Goal: Transaction & Acquisition: Purchase product/service

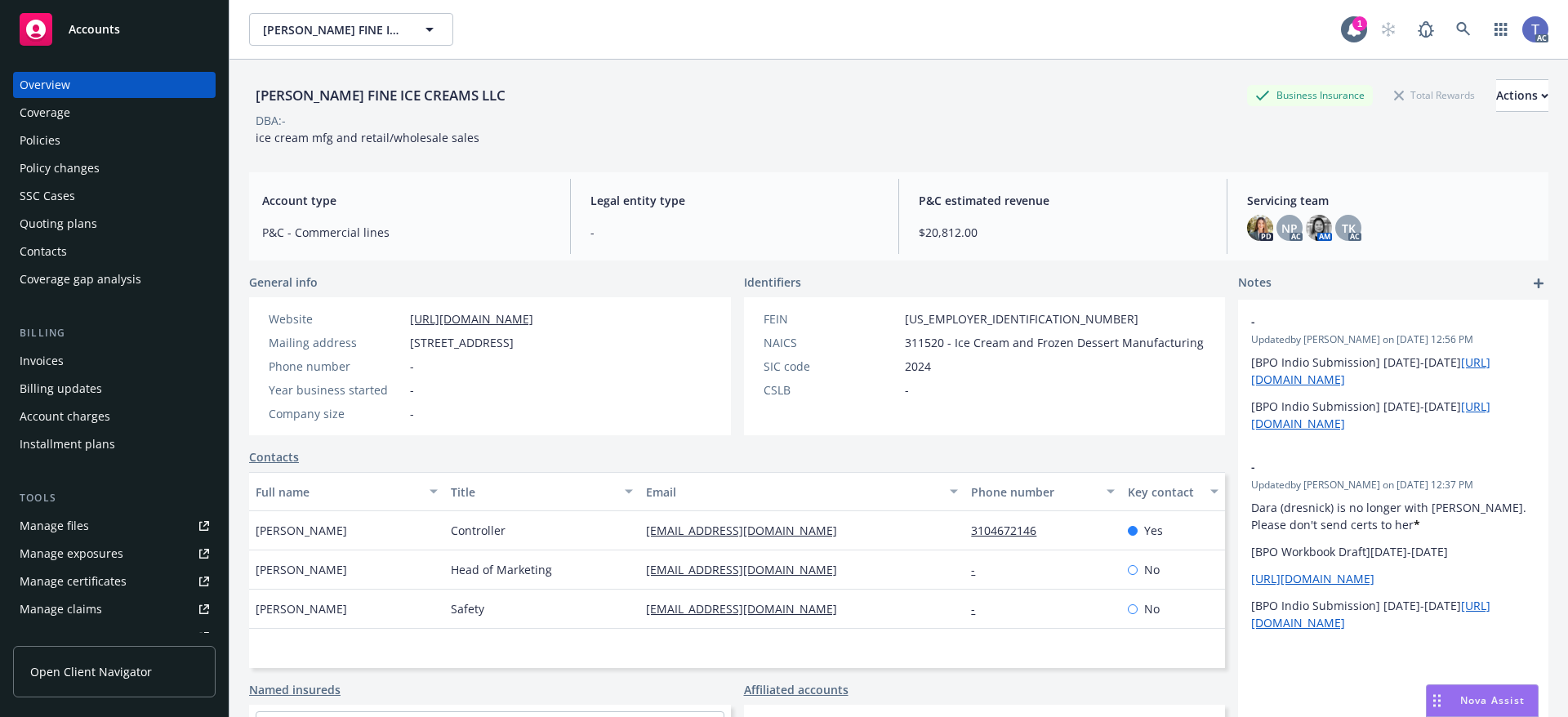
click at [788, 87] on div "MCCONNELL'S FINE ICE CREAMS LLC Business Insurance Total Rewards Actions" at bounding box center [899, 95] width 1299 height 33
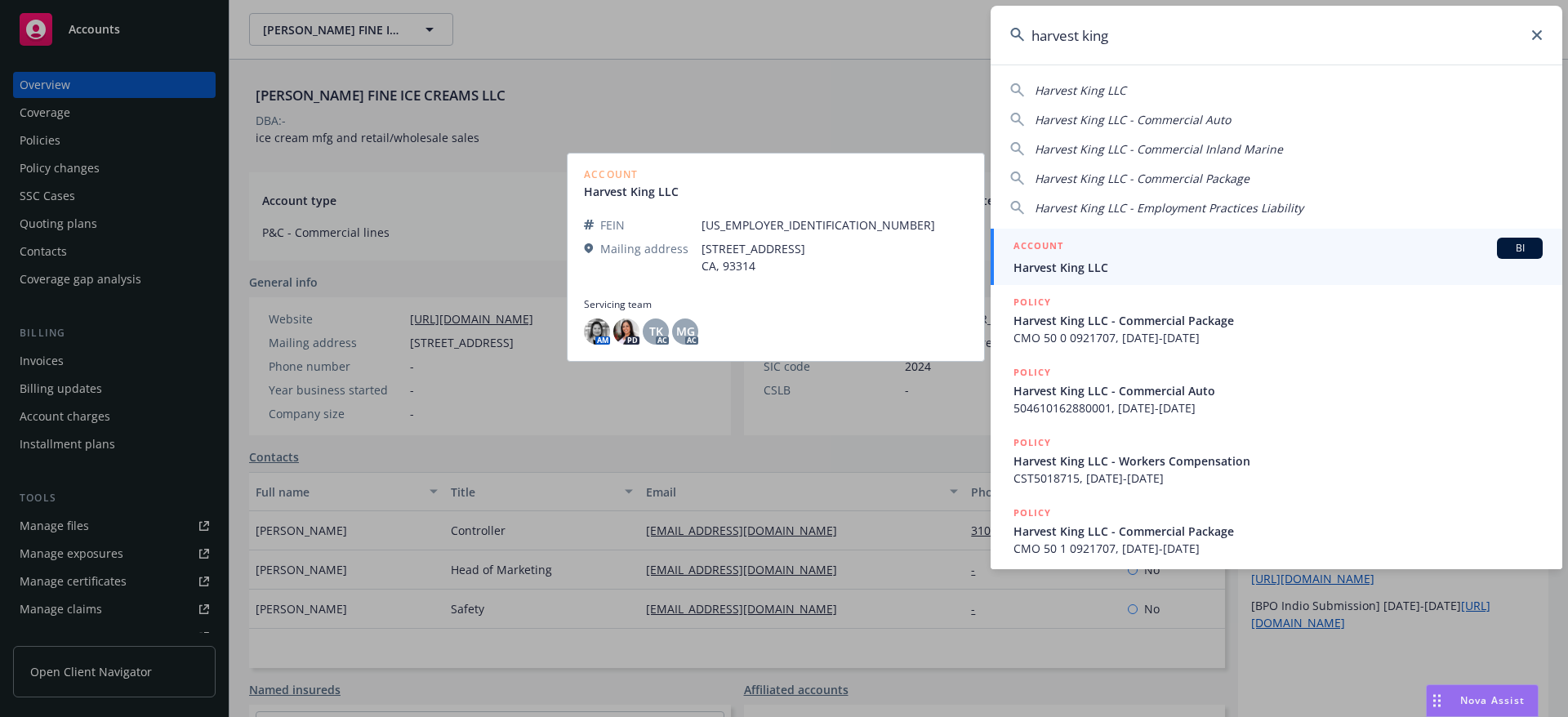
type input "harvest king"
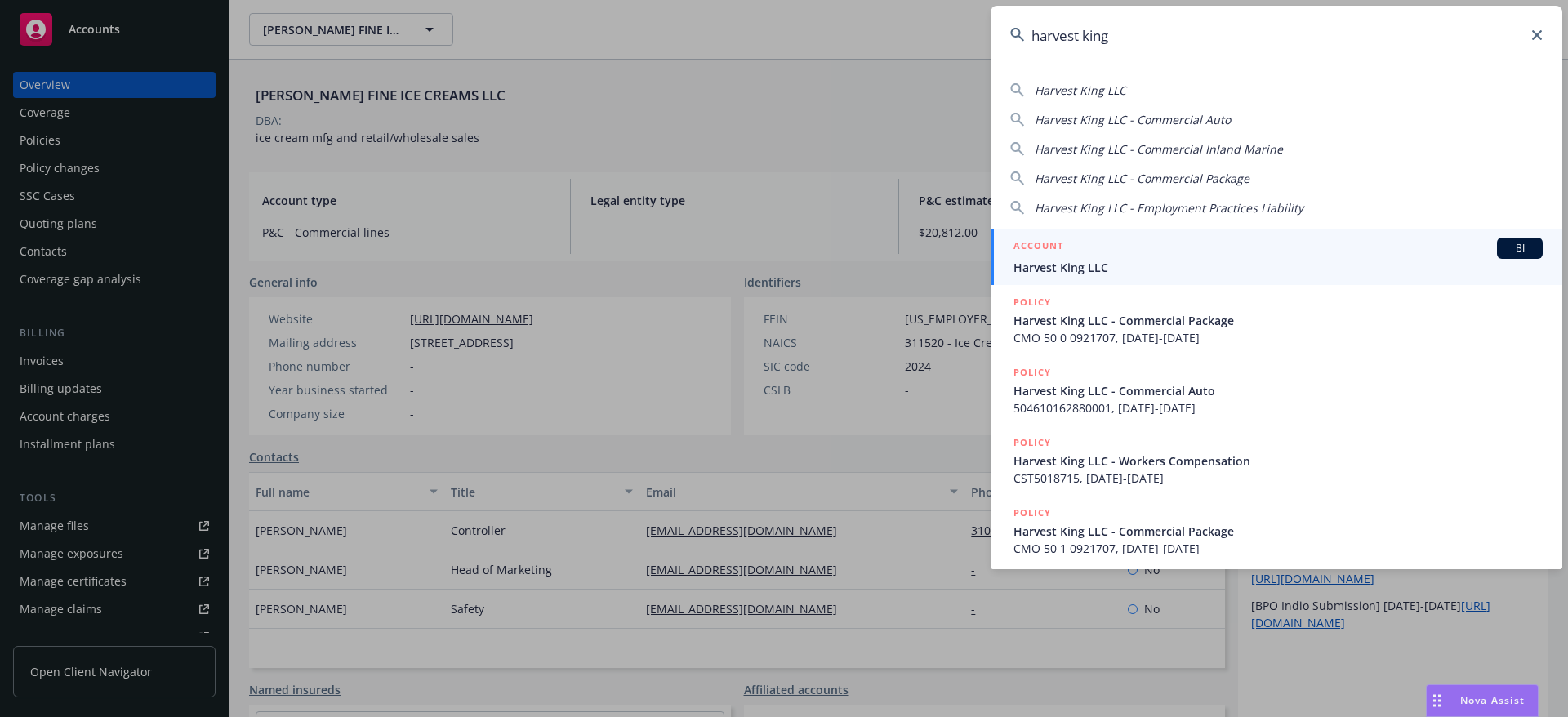
click at [1071, 254] on div "ACCOUNT BI" at bounding box center [1278, 248] width 529 height 21
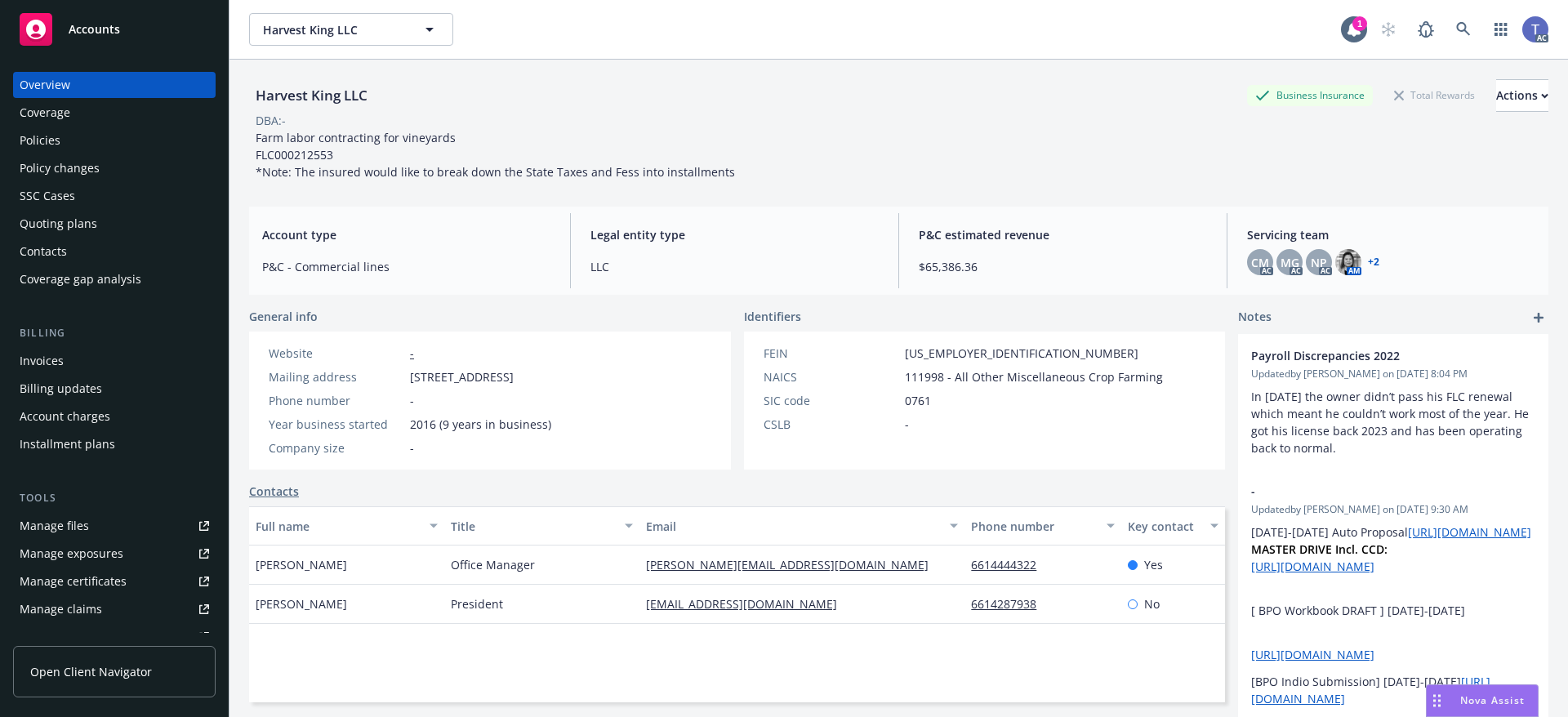
click at [93, 143] on div "Policies" at bounding box center [114, 140] width 189 height 26
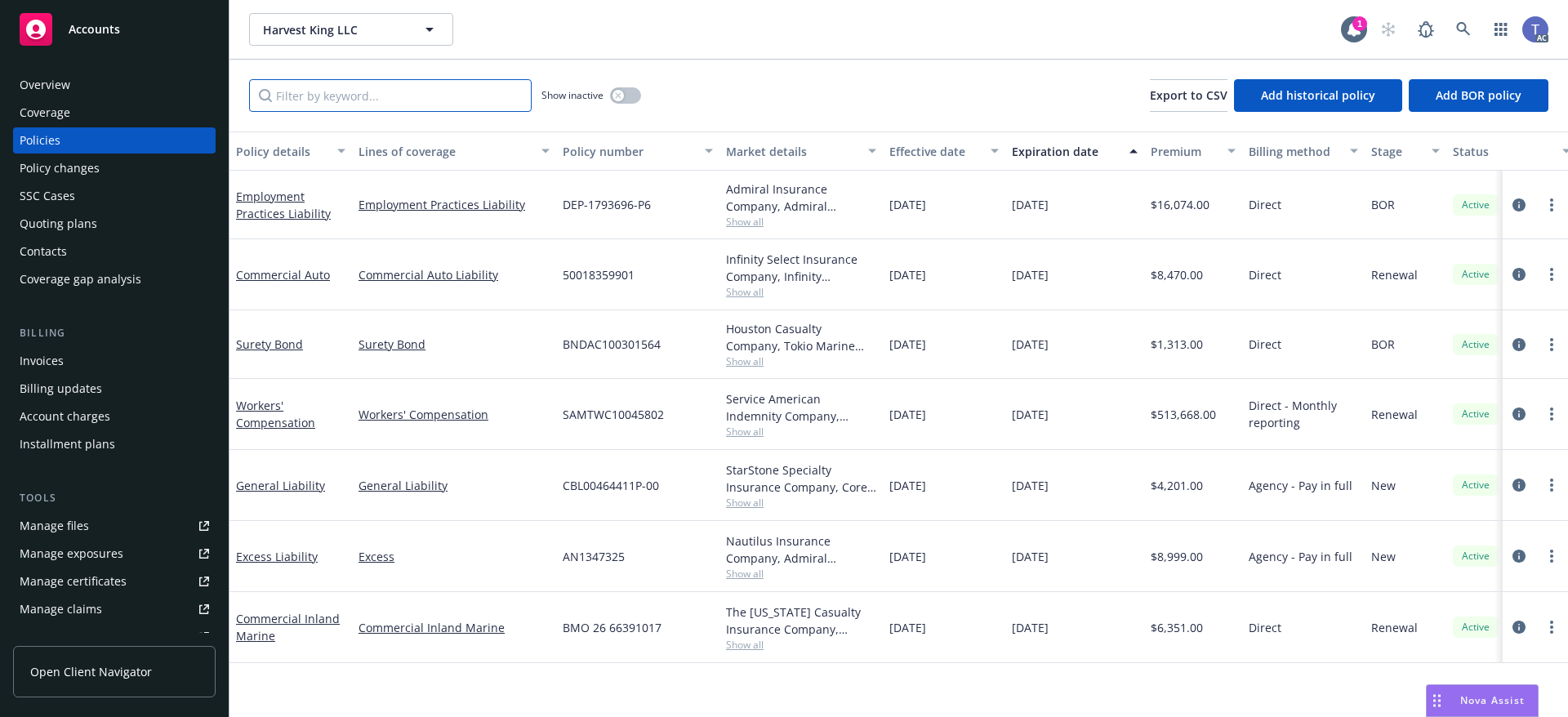
drag, startPoint x: 438, startPoint y: 104, endPoint x: 438, endPoint y: 54, distance: 50.0
click at [436, 74] on div "Show inactive Export to CSV Add historical policy Add BOR policy" at bounding box center [899, 95] width 1339 height 72
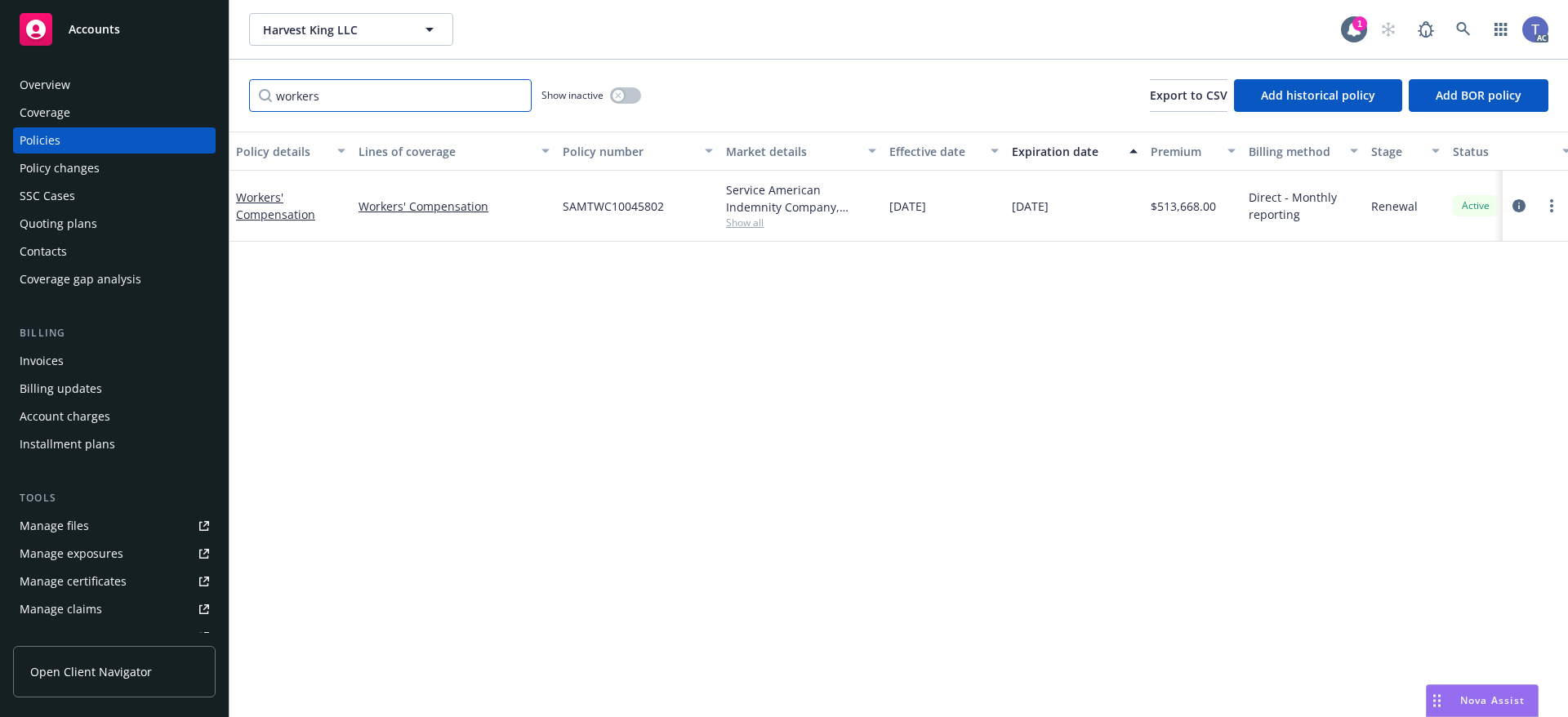
type input "workers"
click at [618, 95] on icon "button" at bounding box center [618, 95] width 6 height 6
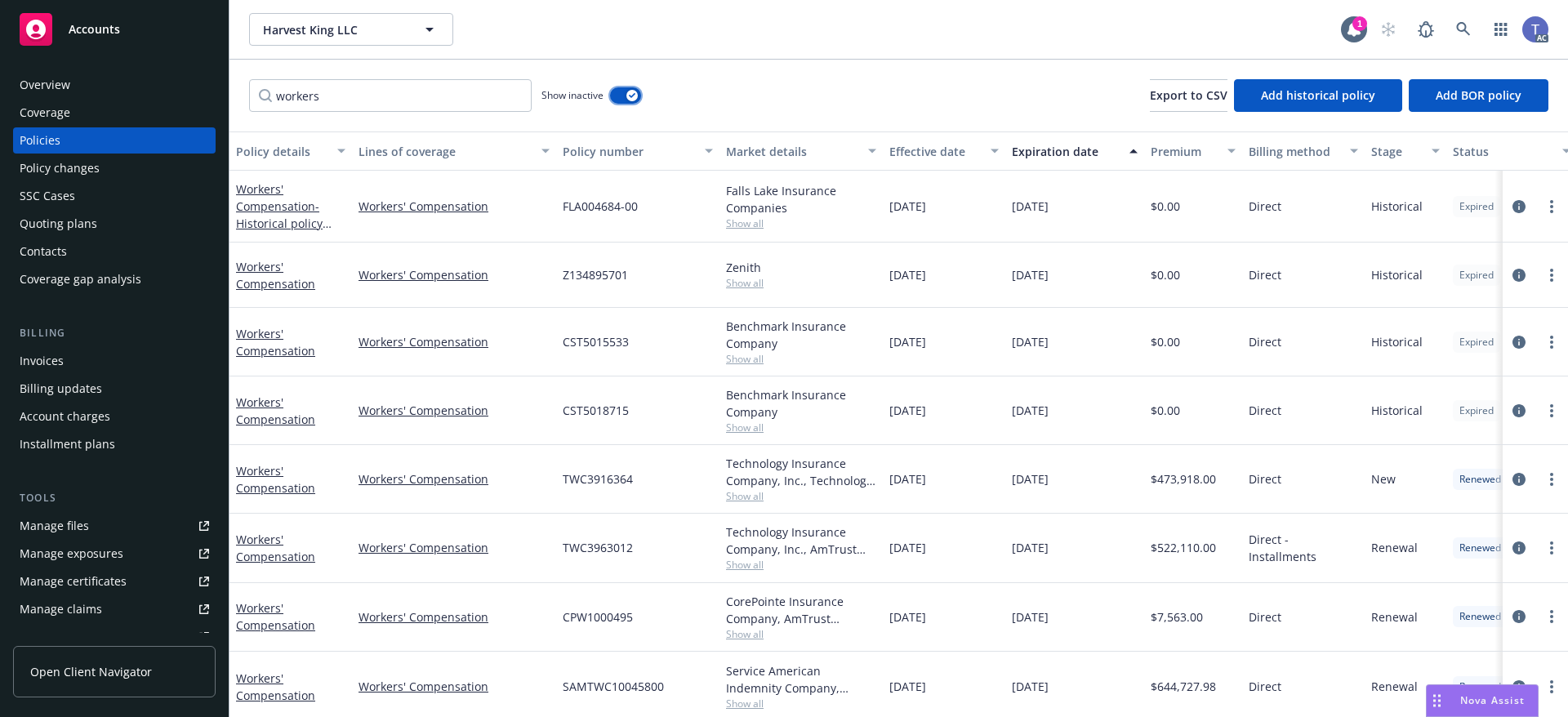
scroll to position [154, 0]
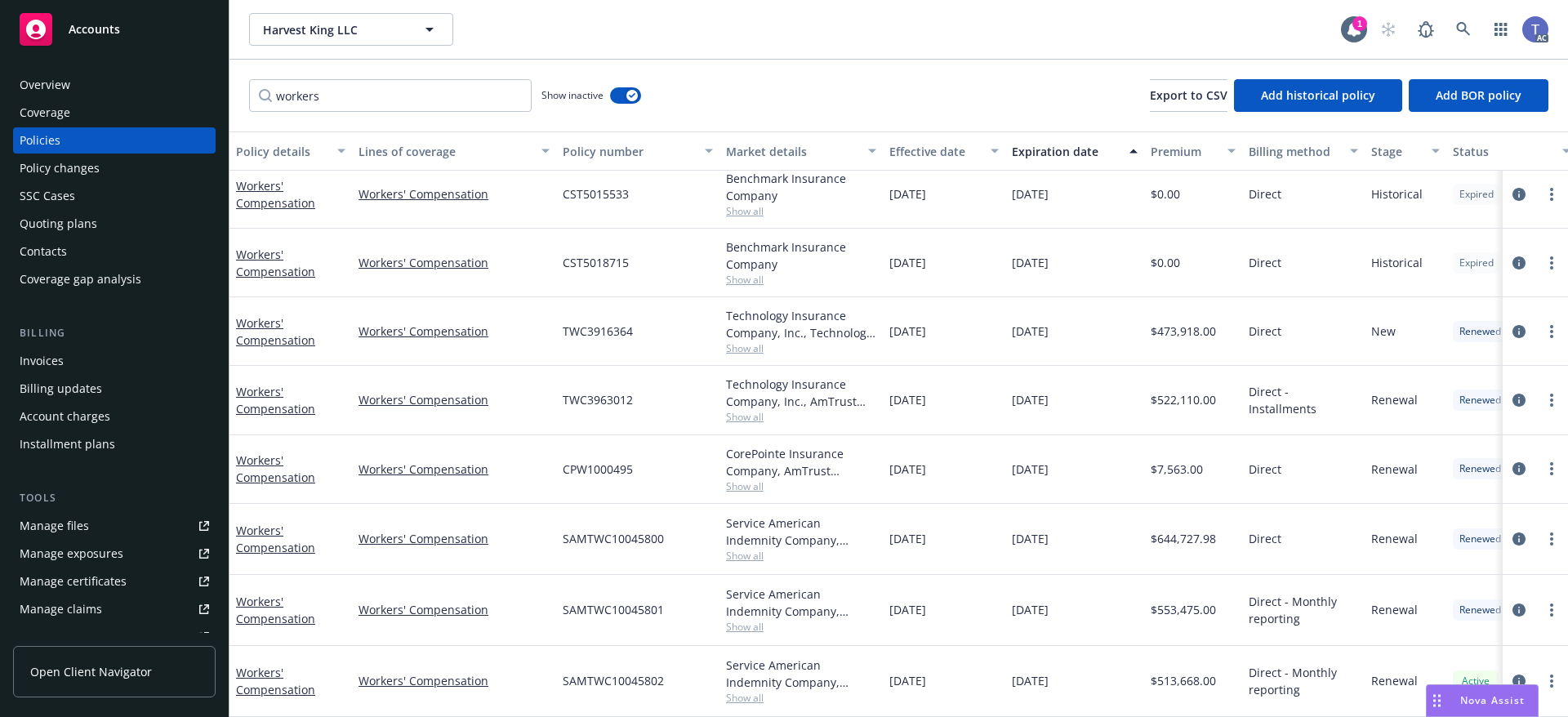
click at [771, 341] on span "Show all" at bounding box center [801, 348] width 150 height 14
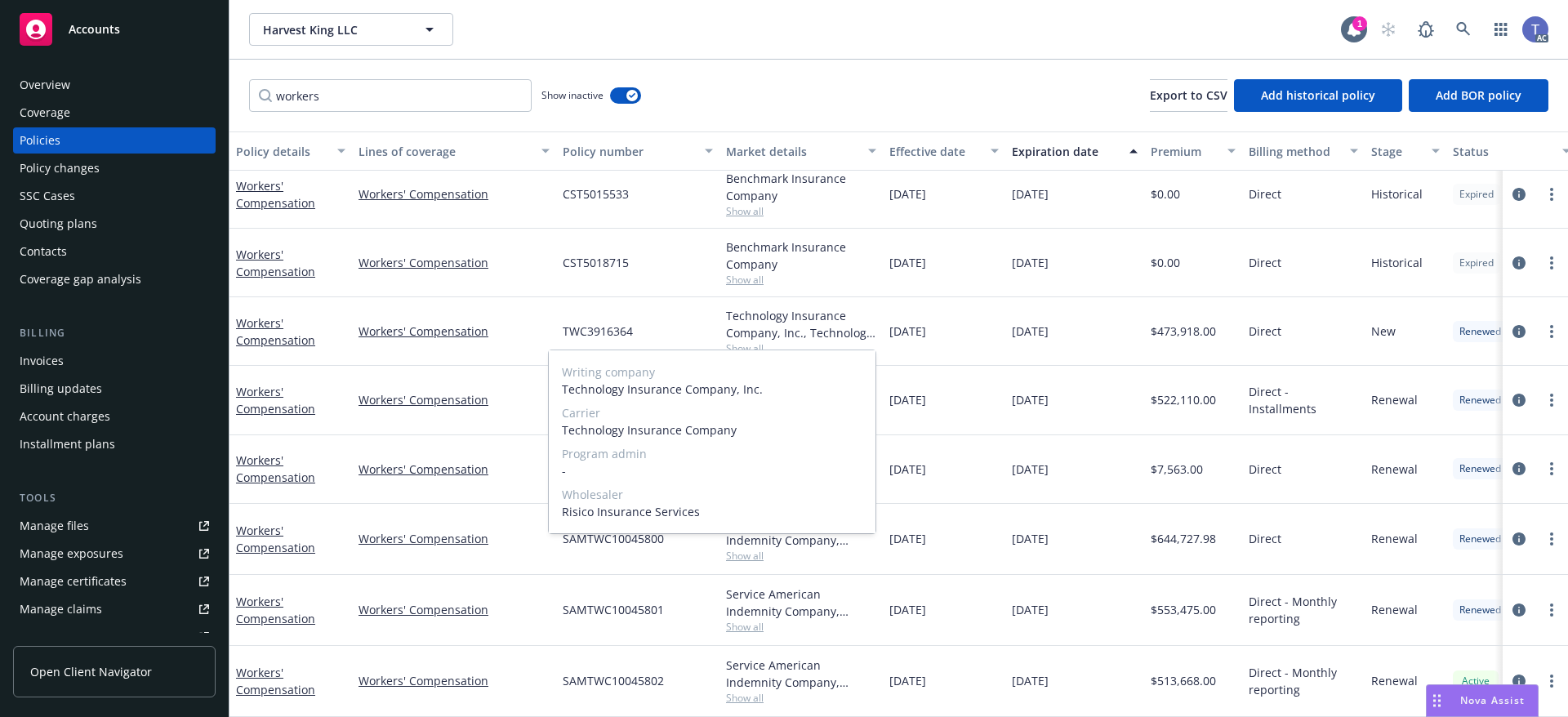
click at [771, 341] on span "Show all" at bounding box center [801, 348] width 150 height 14
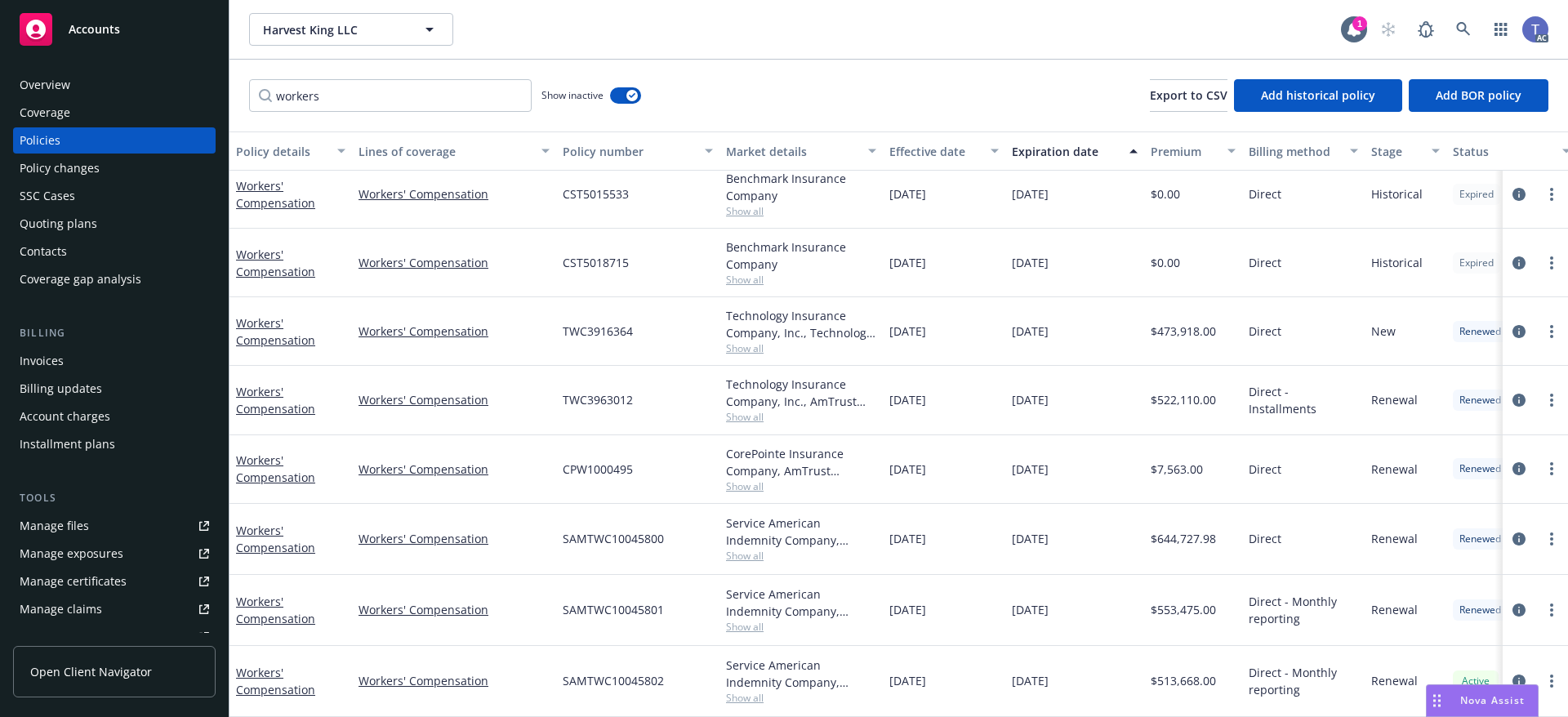
click at [829, 46] on div "Harvest King LLC Harvest King LLC 1 AC" at bounding box center [899, 29] width 1339 height 58
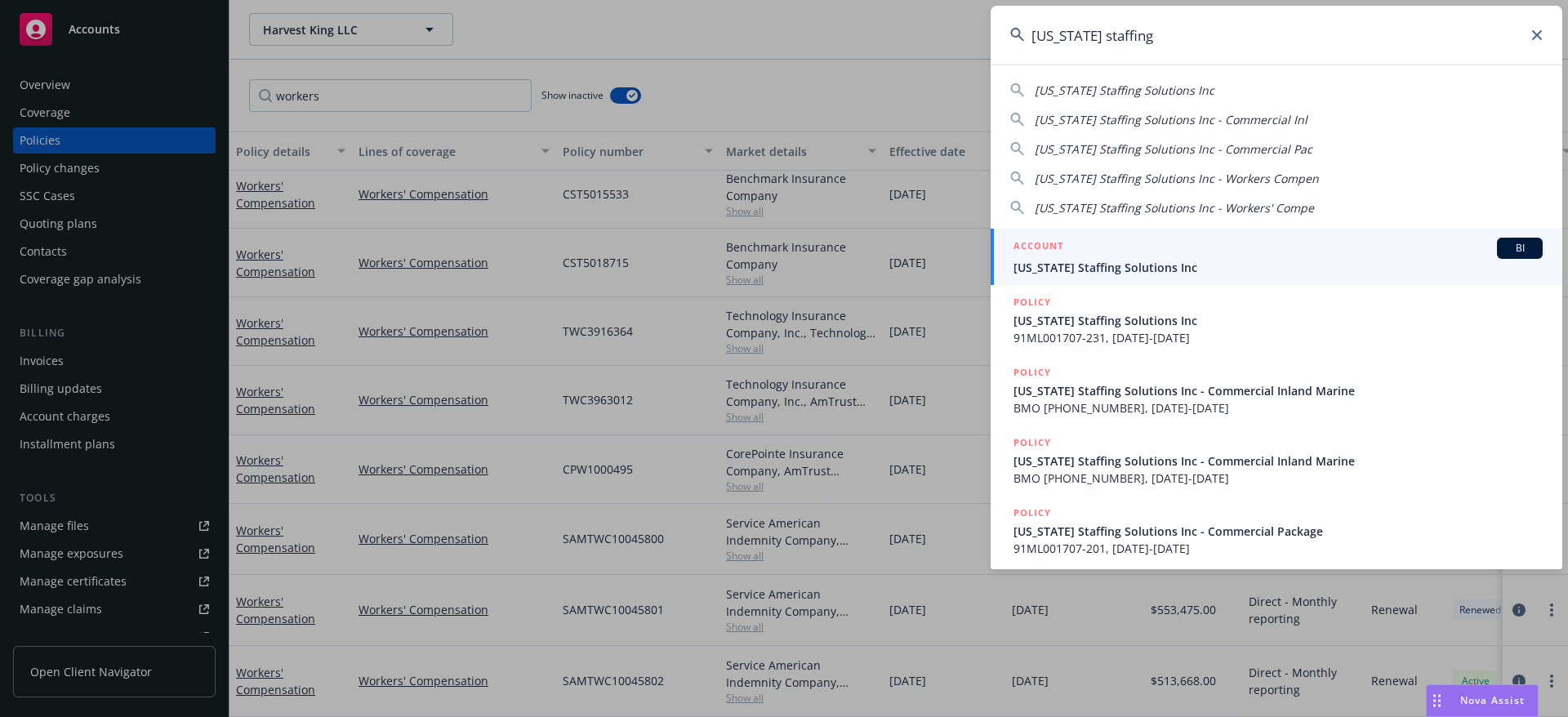
type input "california staffing"
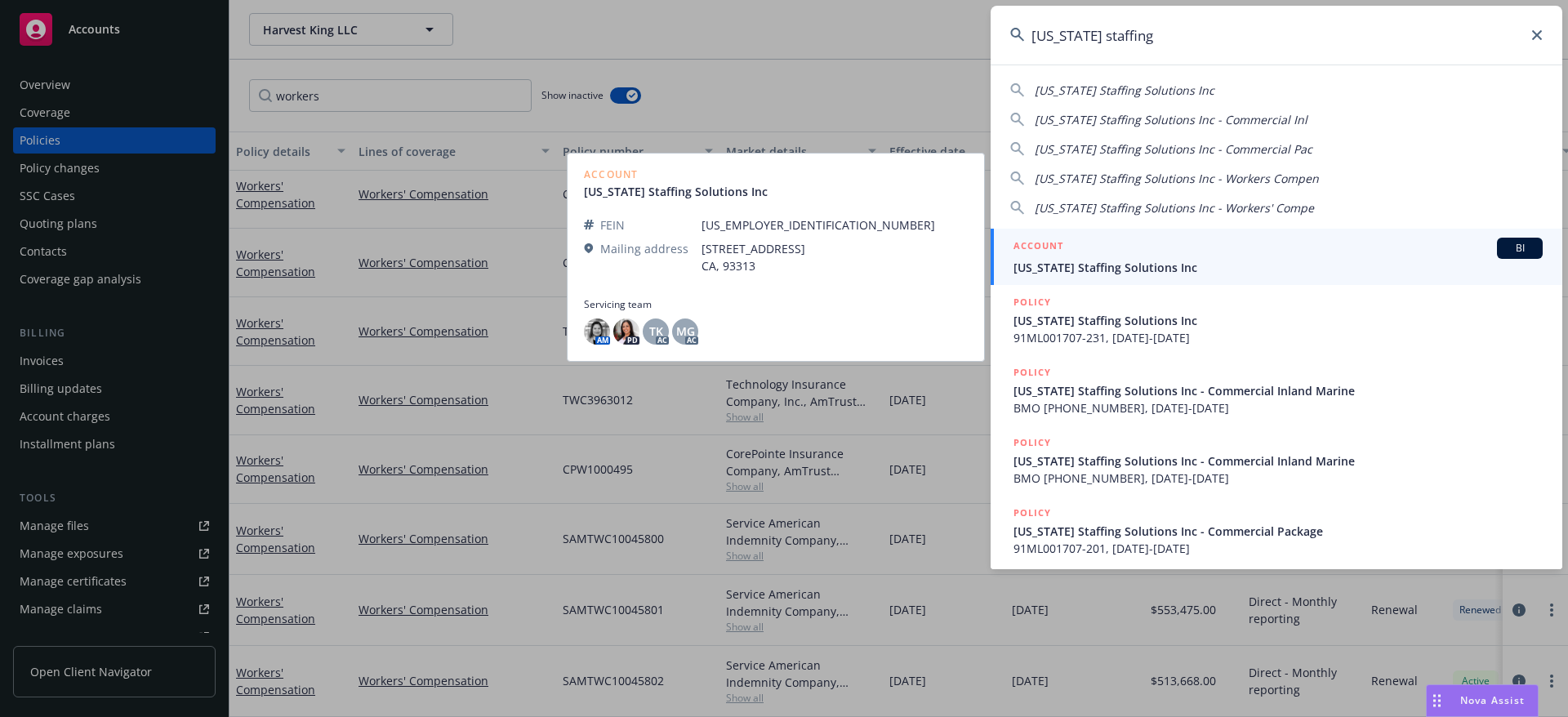
click at [1255, 260] on span "[US_STATE] Staffing Solutions Inc" at bounding box center [1278, 267] width 529 height 17
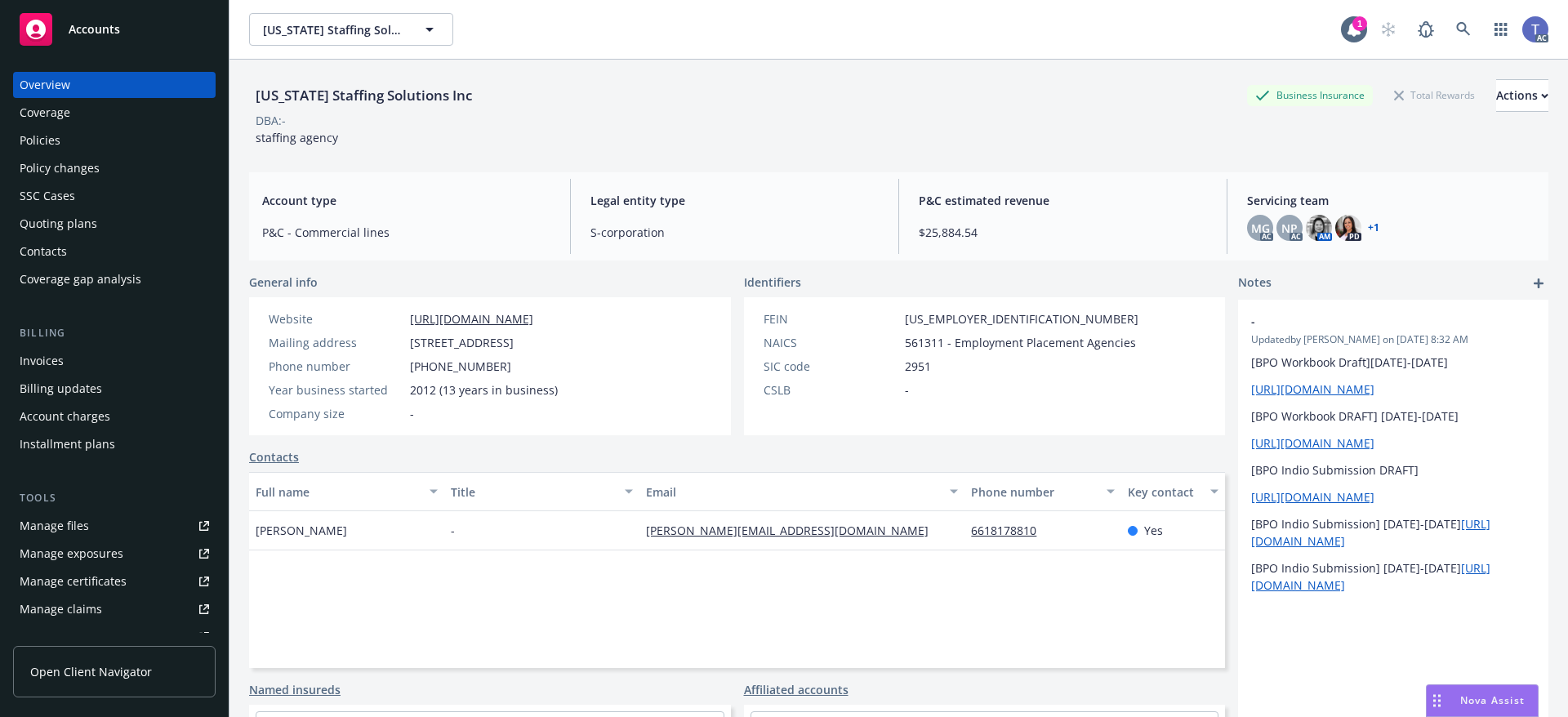
click at [38, 140] on div "Policies" at bounding box center [40, 140] width 41 height 26
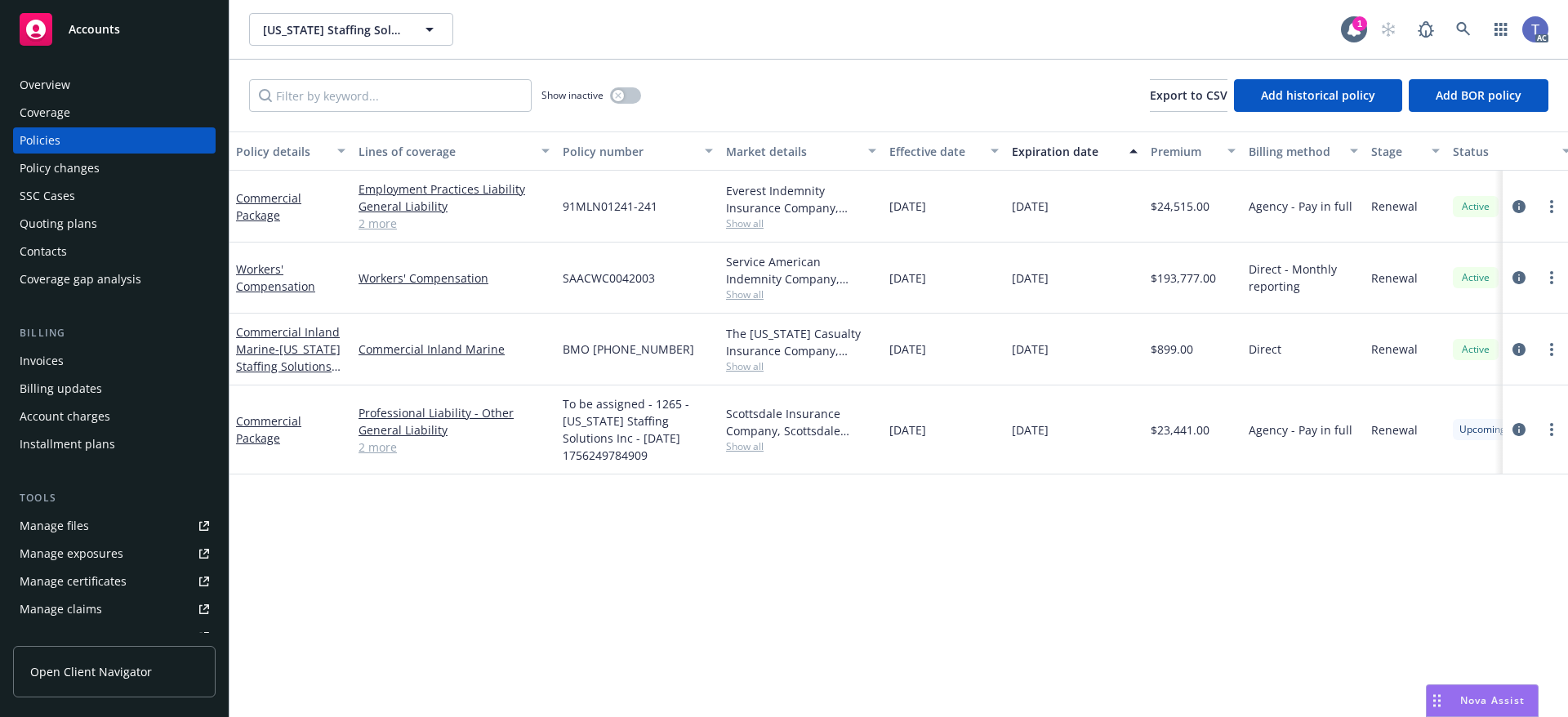
click at [51, 215] on div "Quoting plans" at bounding box center [58, 224] width 77 height 26
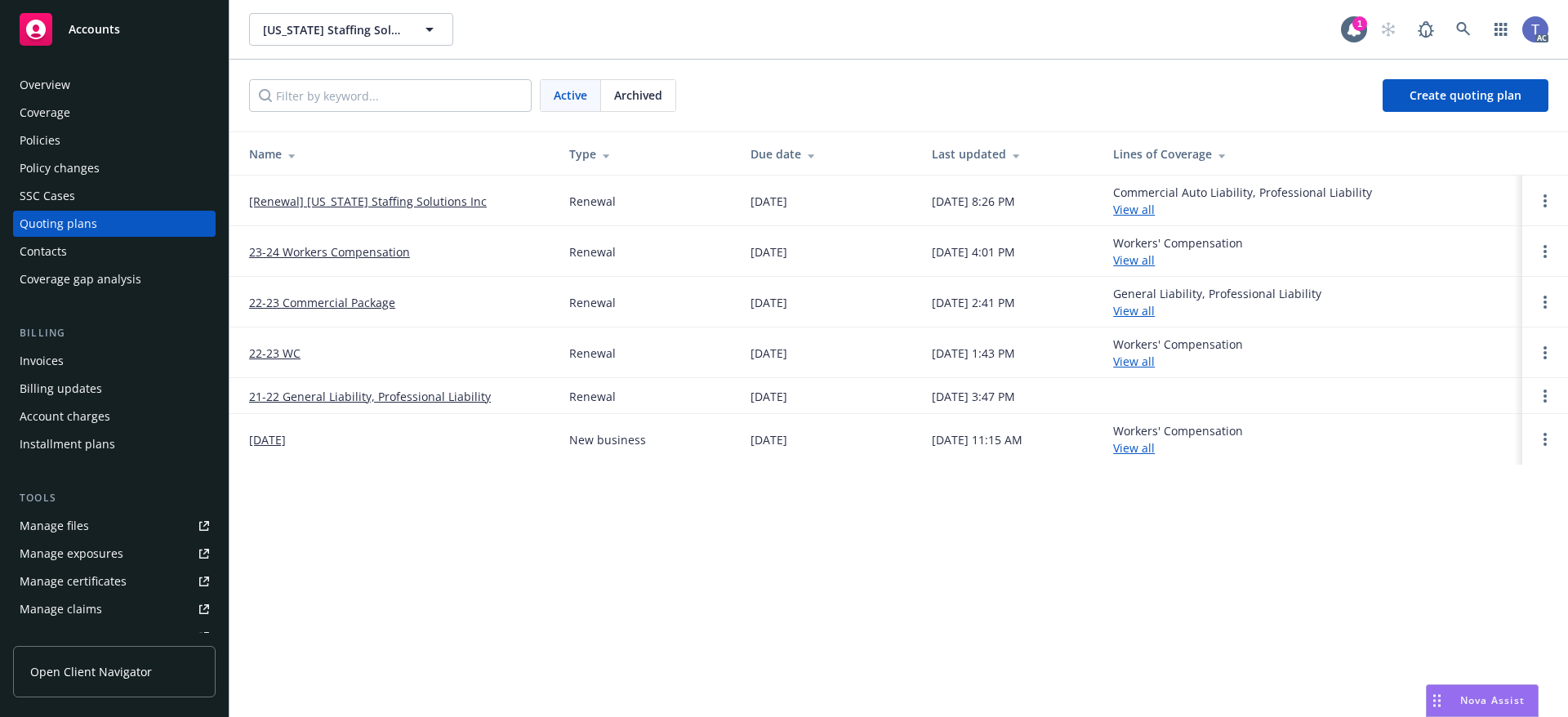
click at [628, 102] on span "Archived" at bounding box center [638, 95] width 48 height 17
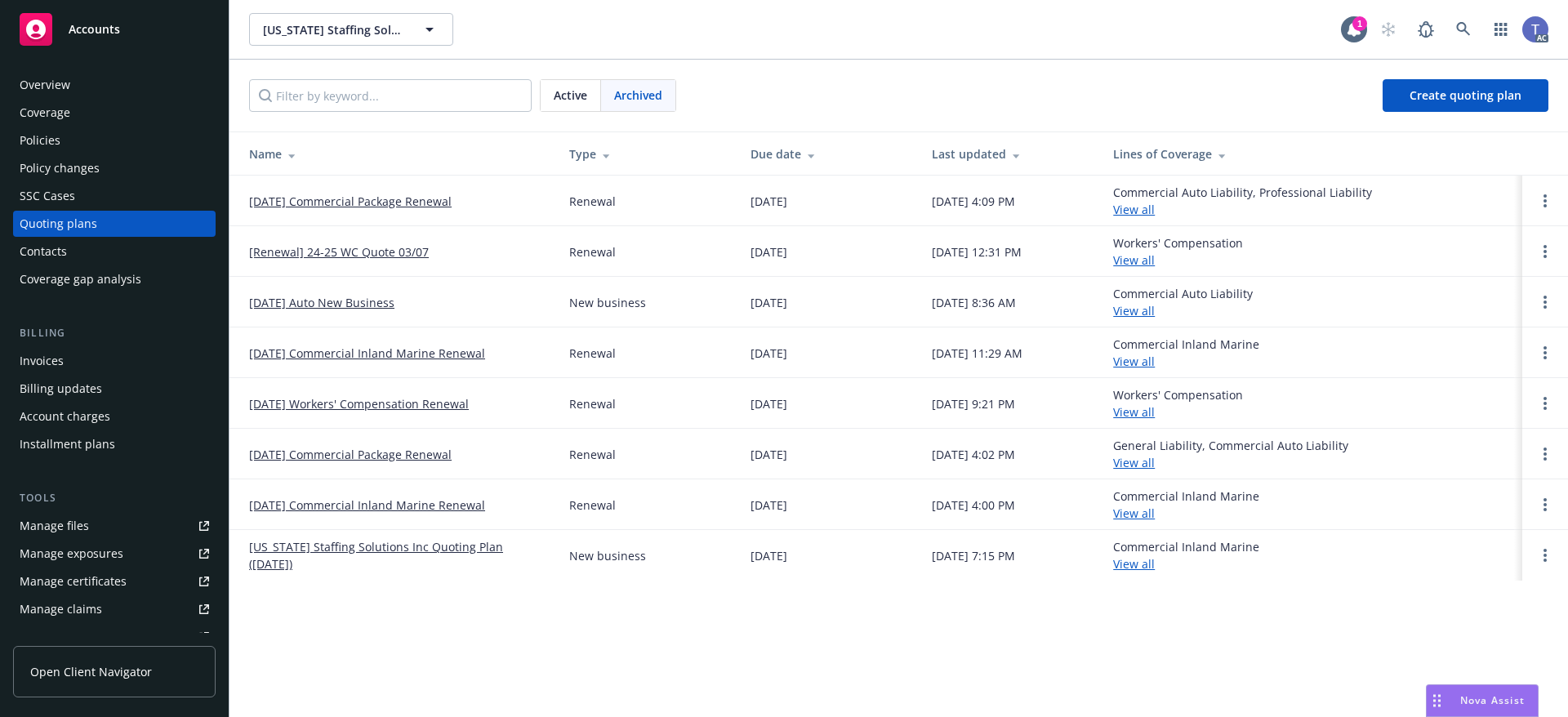
click at [360, 205] on link "[DATE] Commercial Package Renewal" at bounding box center [351, 201] width 203 height 17
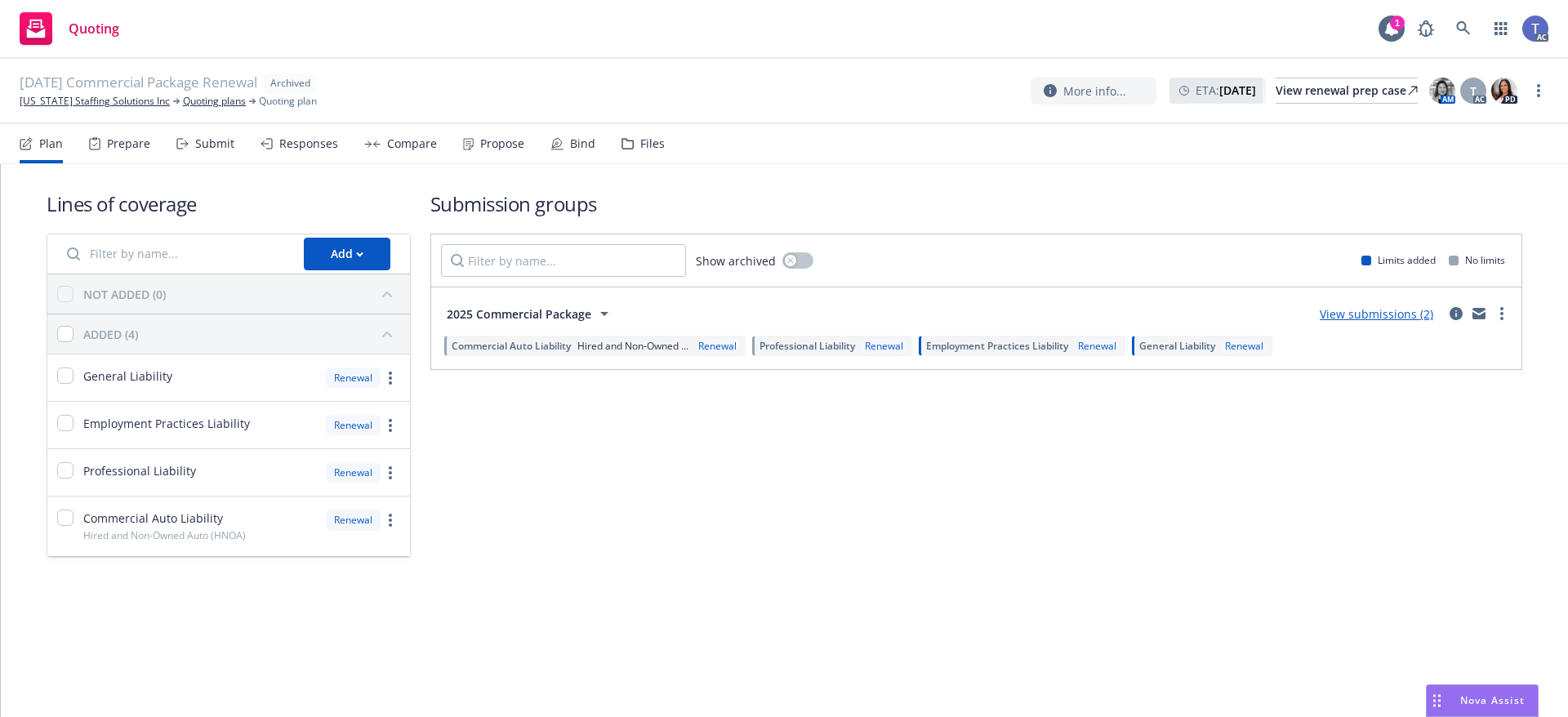
click at [485, 151] on div "Propose" at bounding box center [493, 144] width 61 height 40
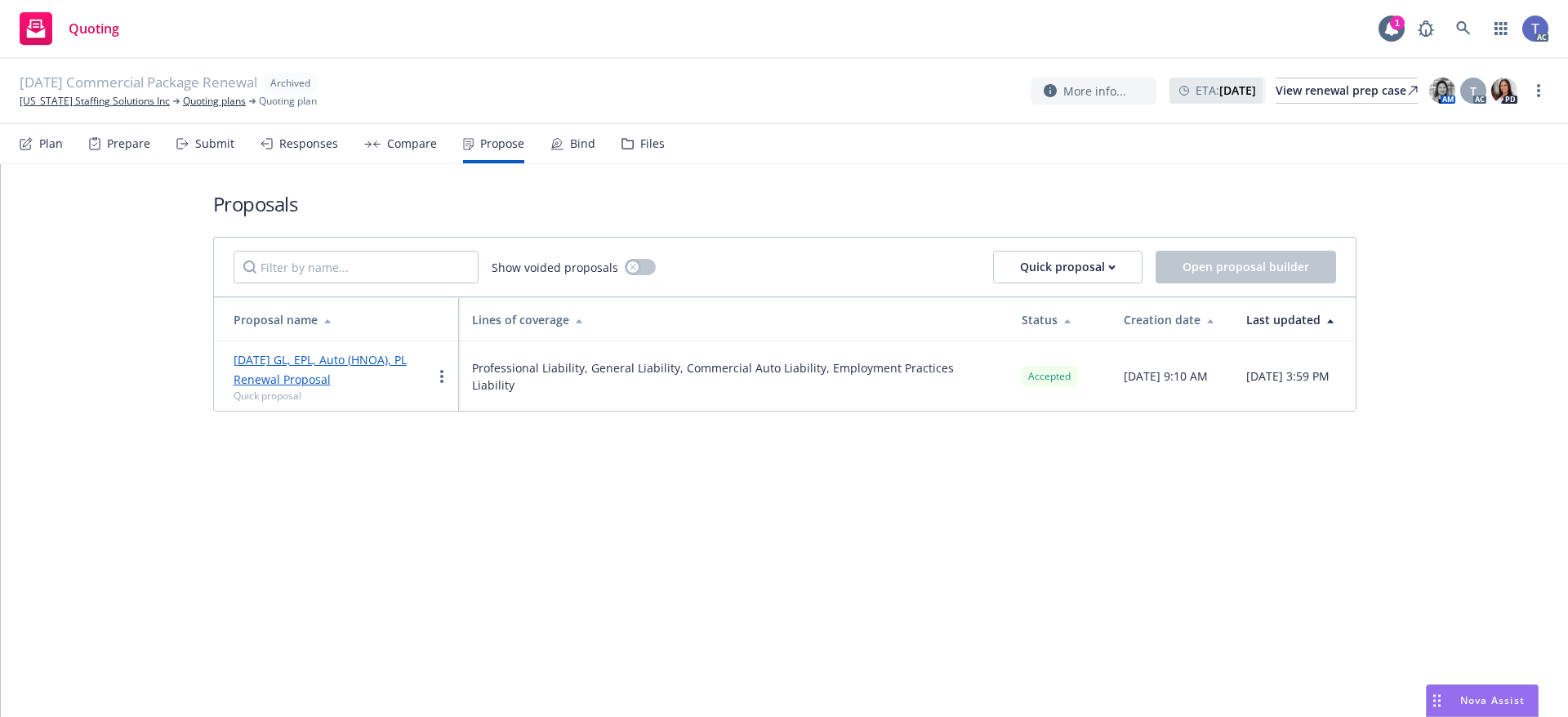
click at [570, 140] on div "Bind" at bounding box center [582, 144] width 25 height 13
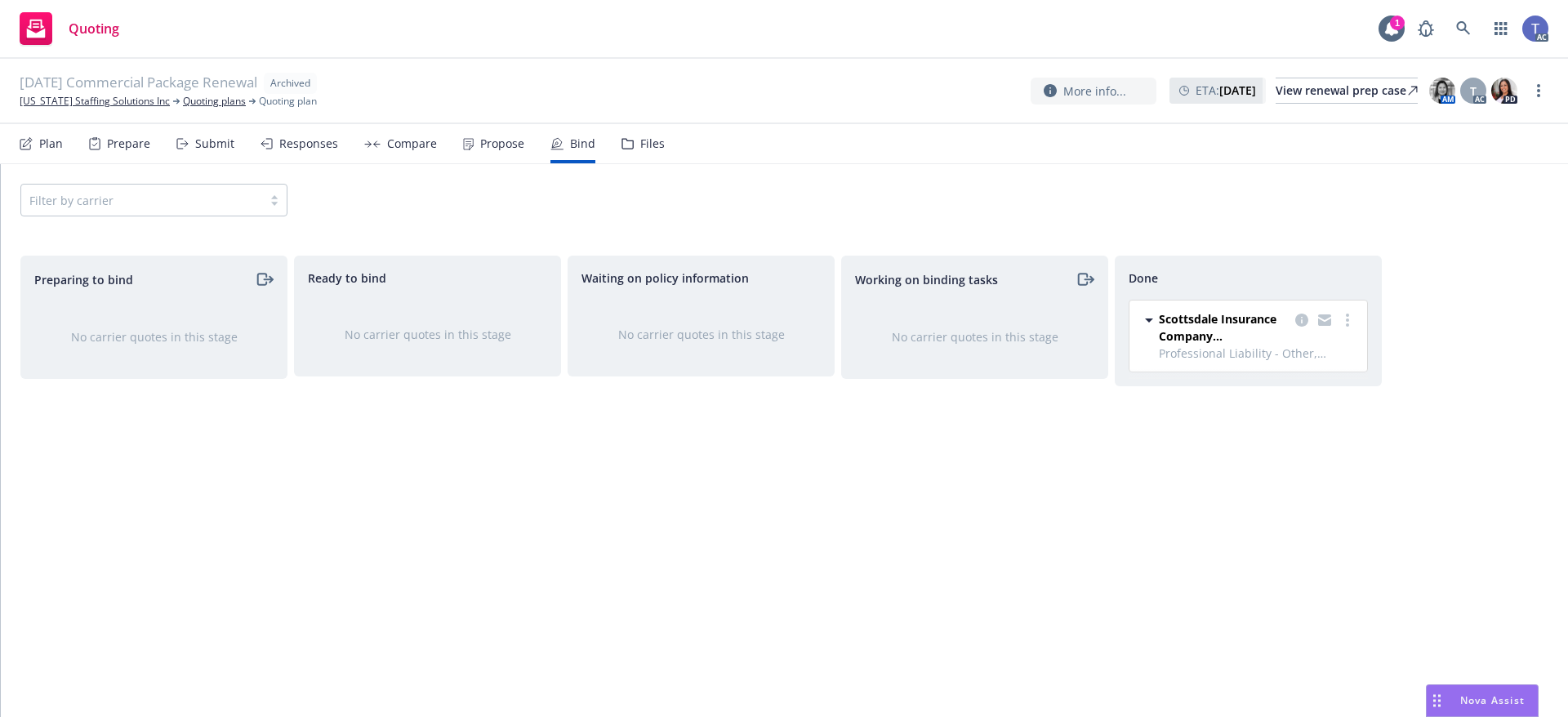
click at [1144, 322] on icon at bounding box center [1149, 320] width 20 height 20
click at [1300, 316] on icon "copy logging email" at bounding box center [1301, 320] width 13 height 13
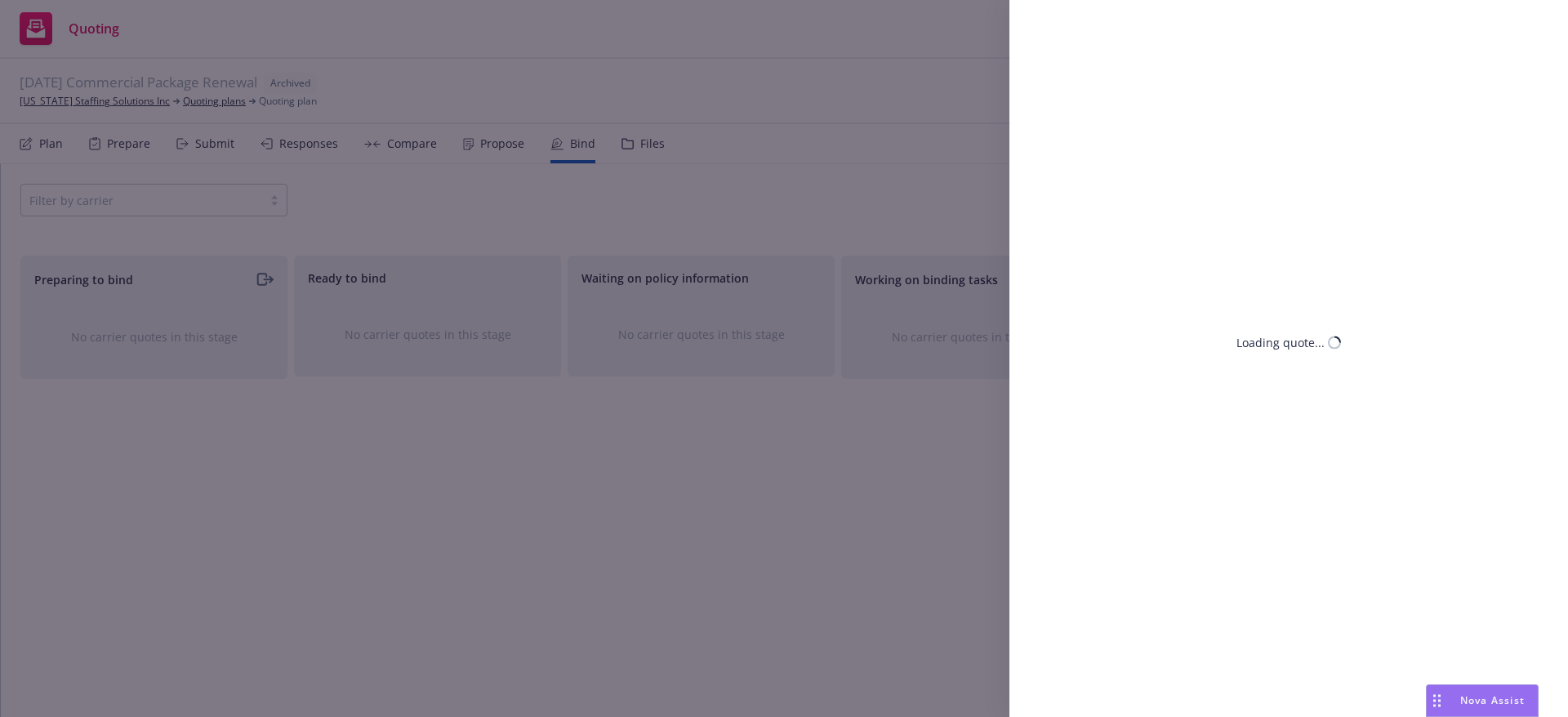
select select "CA"
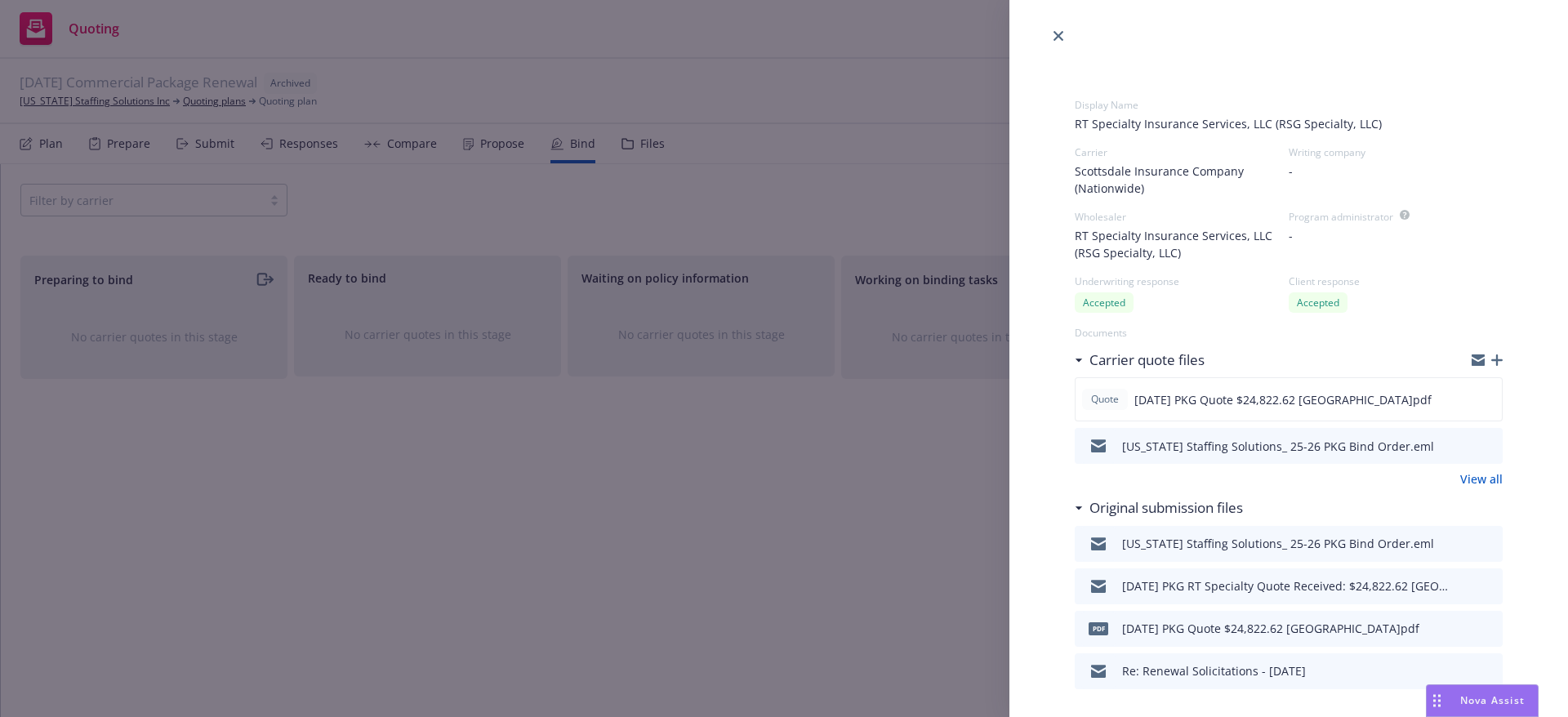
click at [1480, 447] on icon "preview file" at bounding box center [1486, 445] width 15 height 11
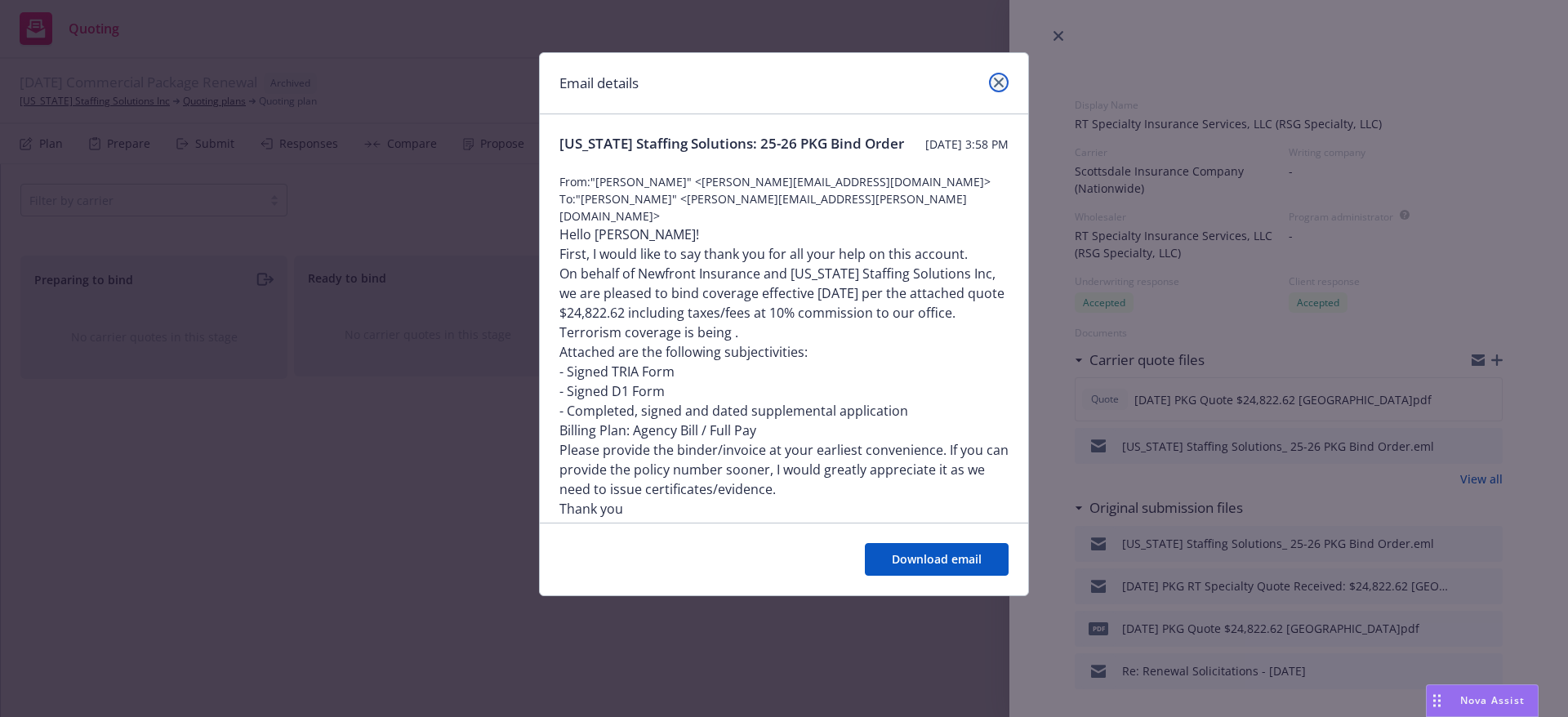
click at [997, 77] on link "close" at bounding box center [998, 83] width 20 height 20
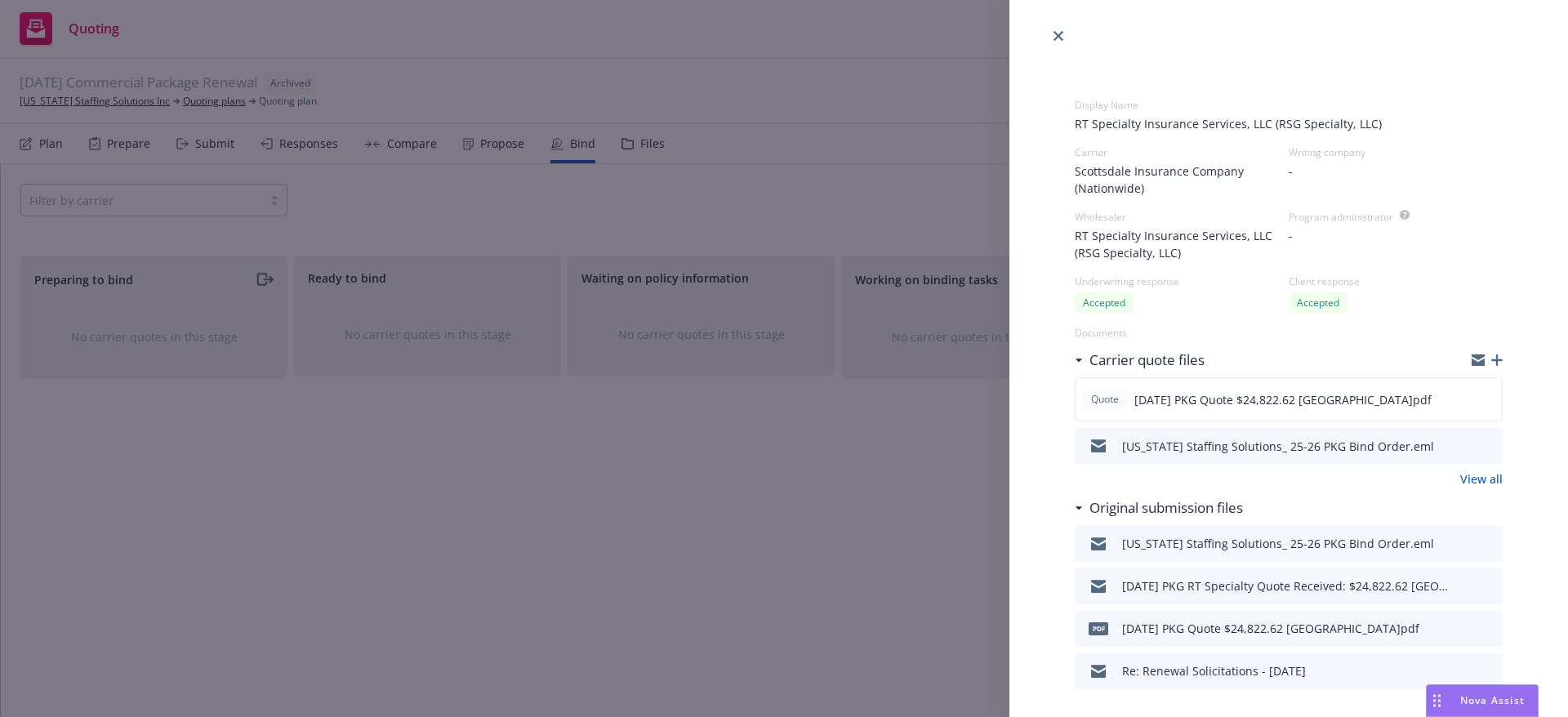
click at [1480, 446] on icon "preview file" at bounding box center [1486, 444] width 15 height 11
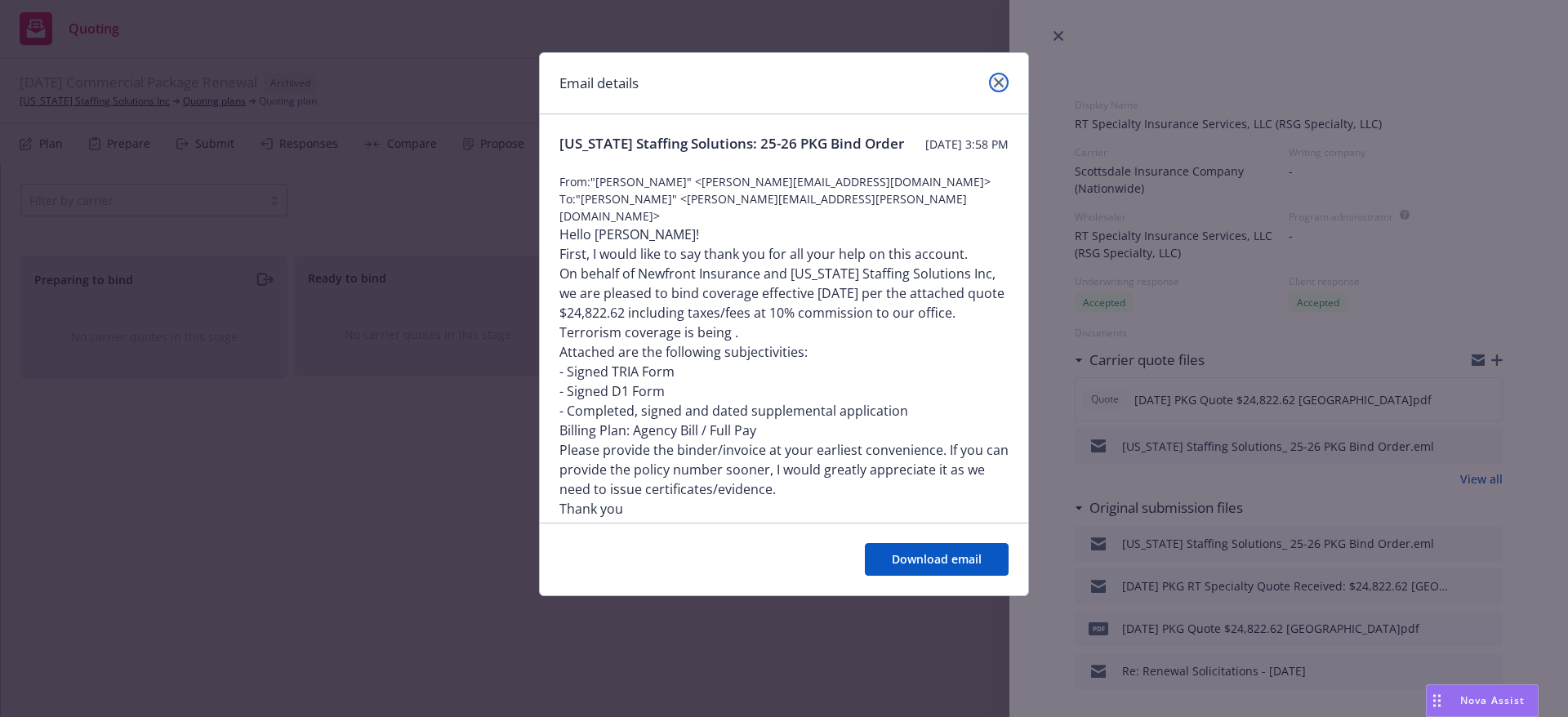
click at [996, 84] on icon "close" at bounding box center [998, 82] width 9 height 9
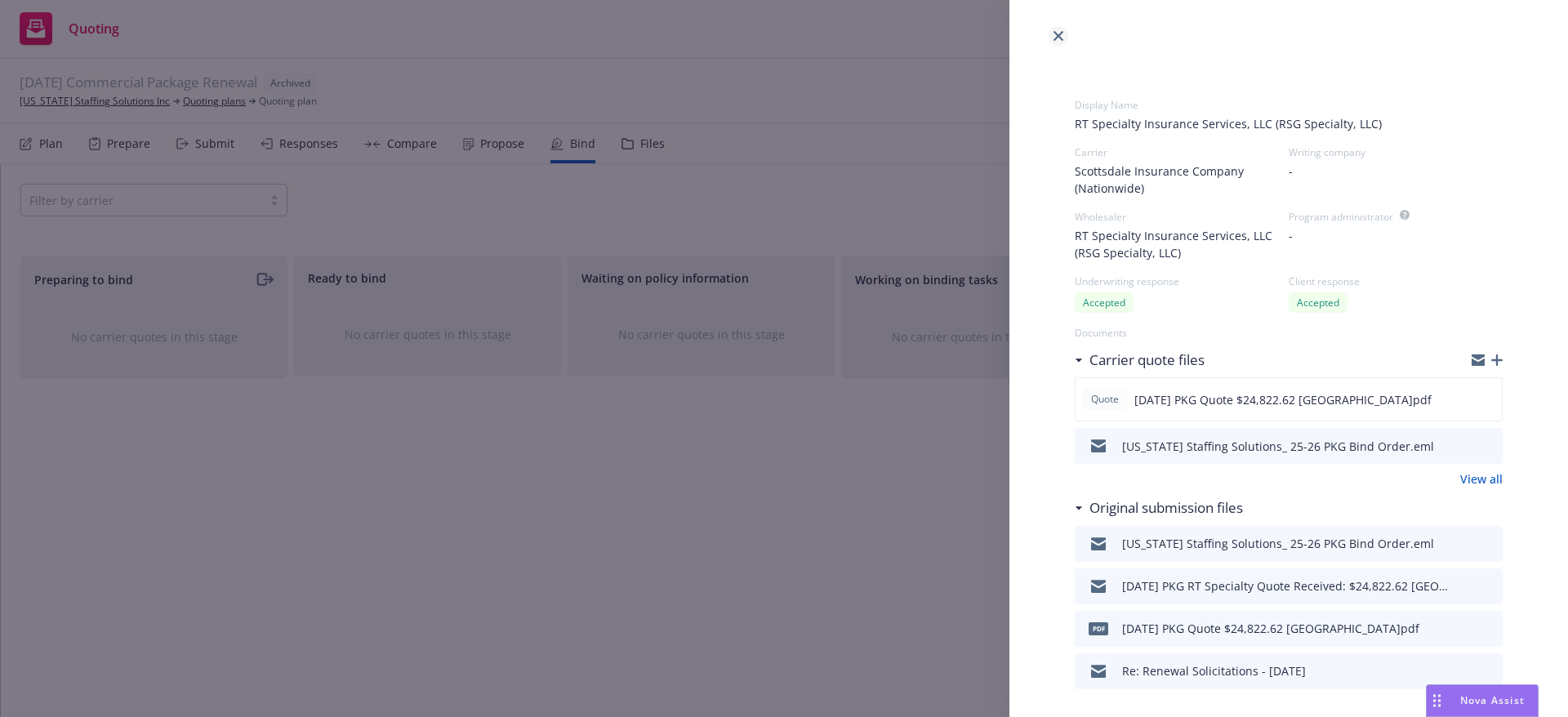
click at [1056, 41] on link "close" at bounding box center [1058, 35] width 20 height 20
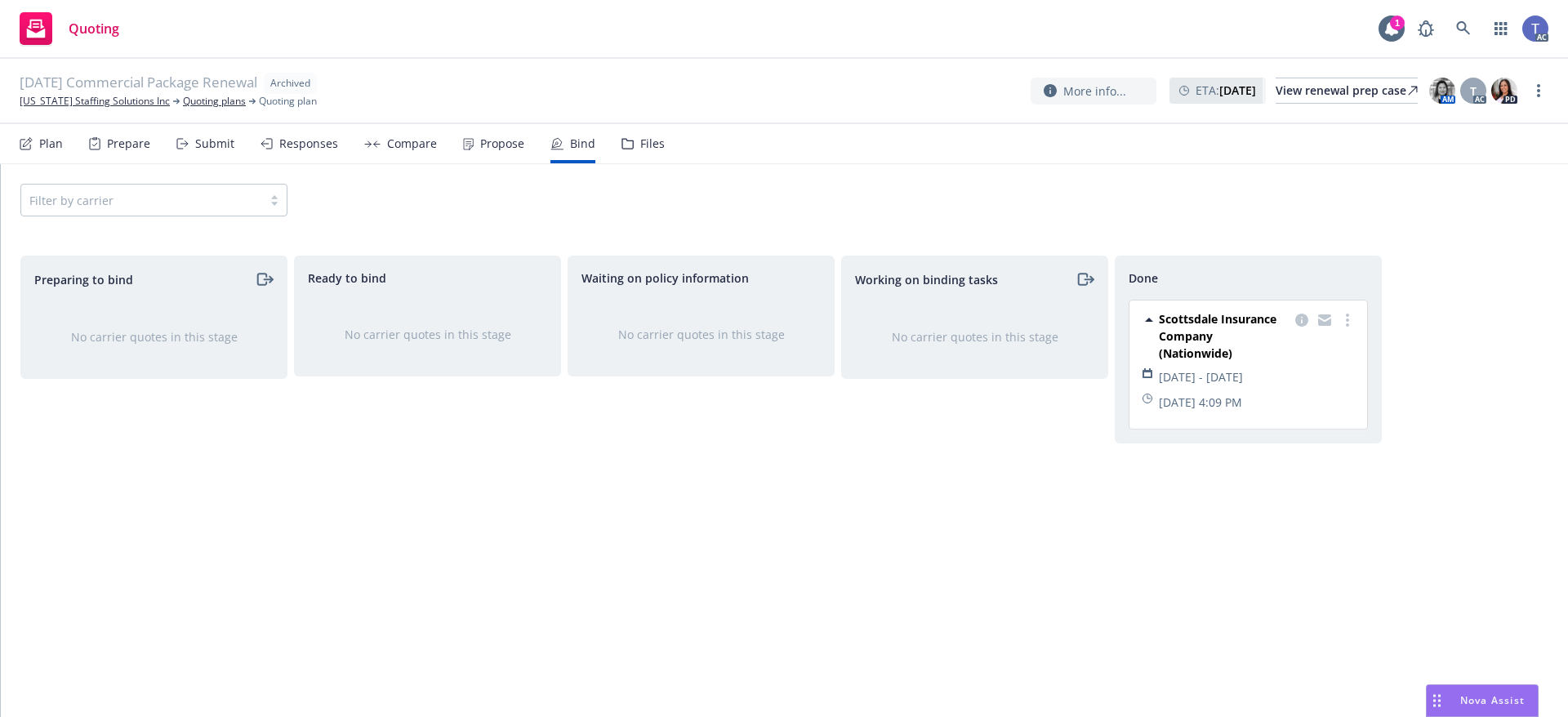
drag, startPoint x: 825, startPoint y: 71, endPoint x: 851, endPoint y: 27, distance: 51.1
click at [824, 71] on div "[DATE] Commercial Package Renewal Archived [US_STATE] Staffing Solutions Inc Qu…" at bounding box center [784, 91] width 1568 height 65
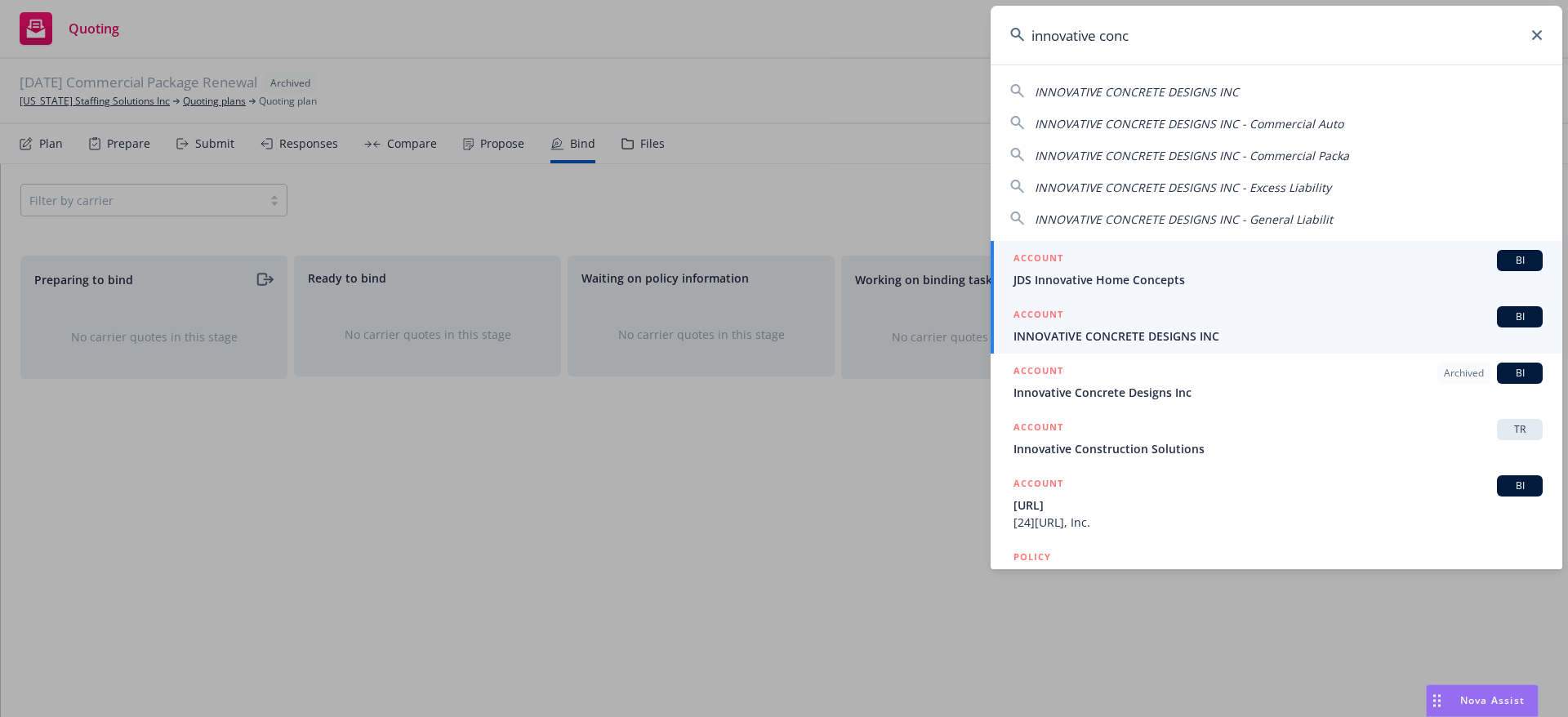
type input "innovative conc"
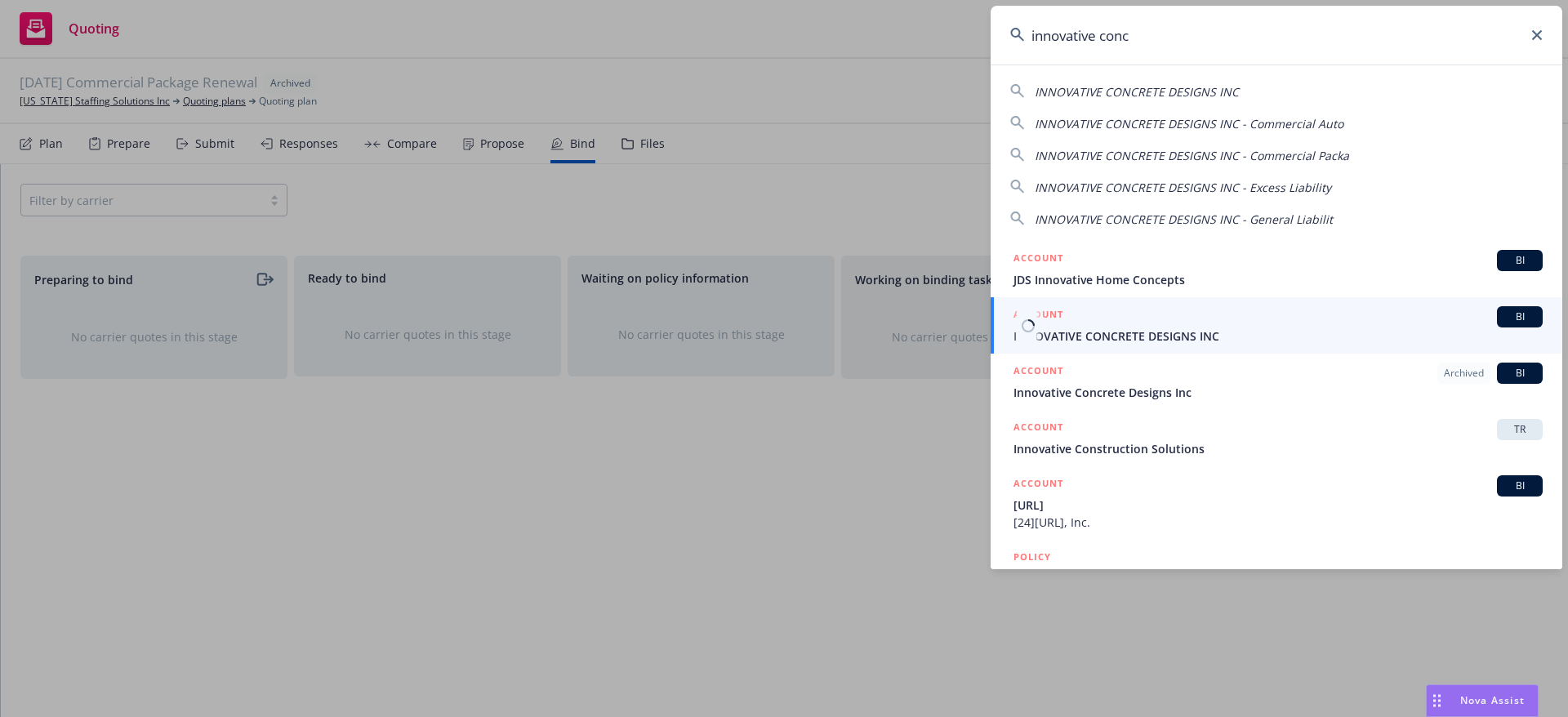
click at [1197, 322] on div "ACCOUNT BI" at bounding box center [1278, 316] width 529 height 21
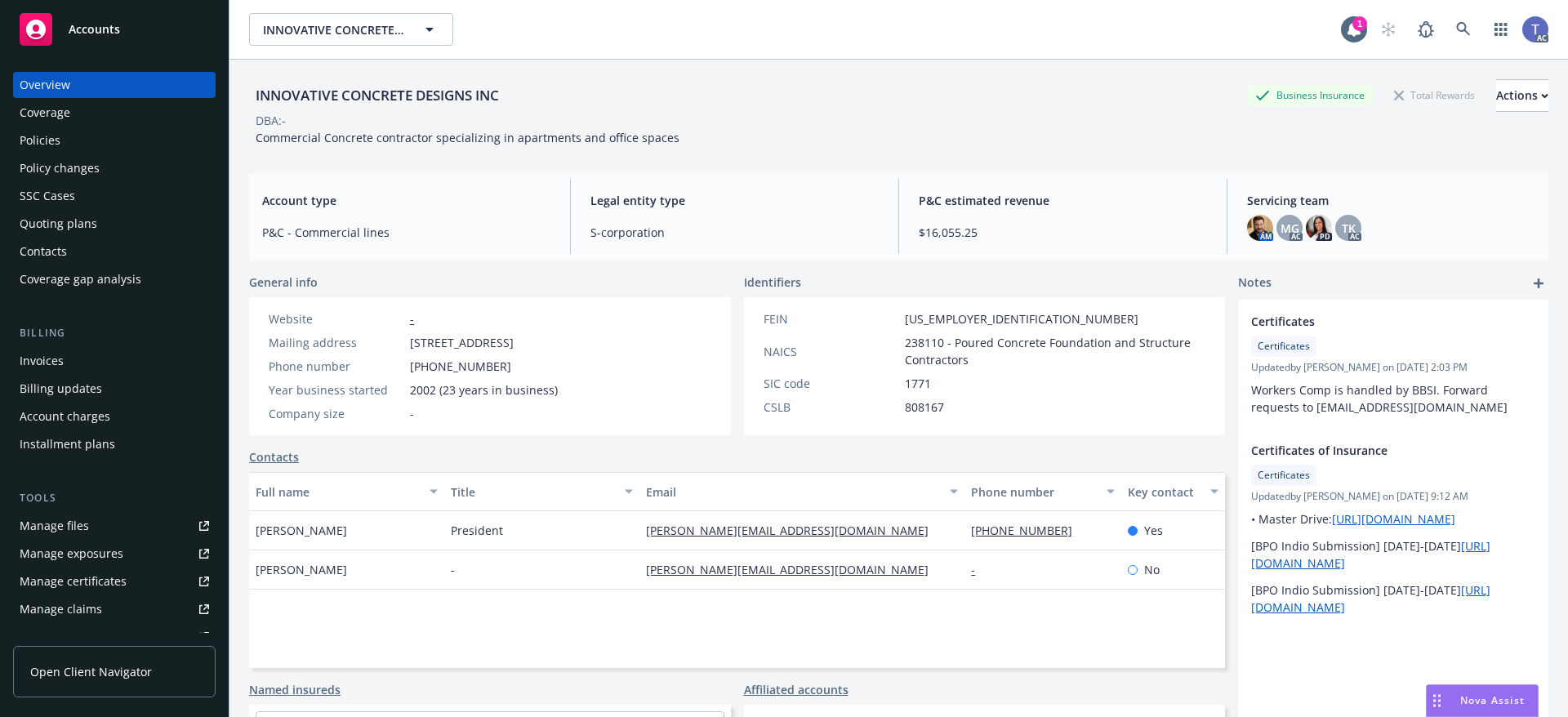
click at [34, 142] on div "Policies" at bounding box center [40, 140] width 41 height 26
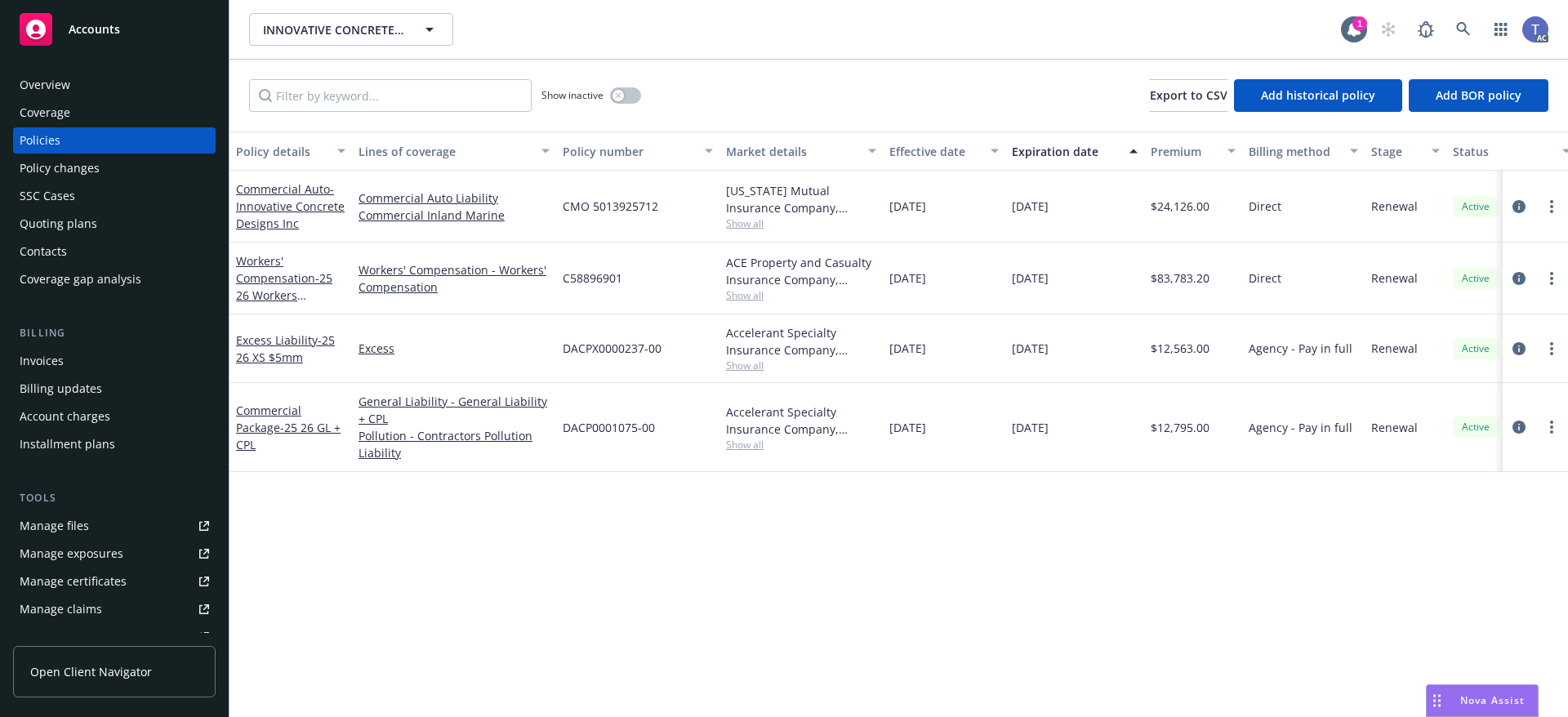
click at [68, 219] on div "Quoting plans" at bounding box center [58, 224] width 77 height 26
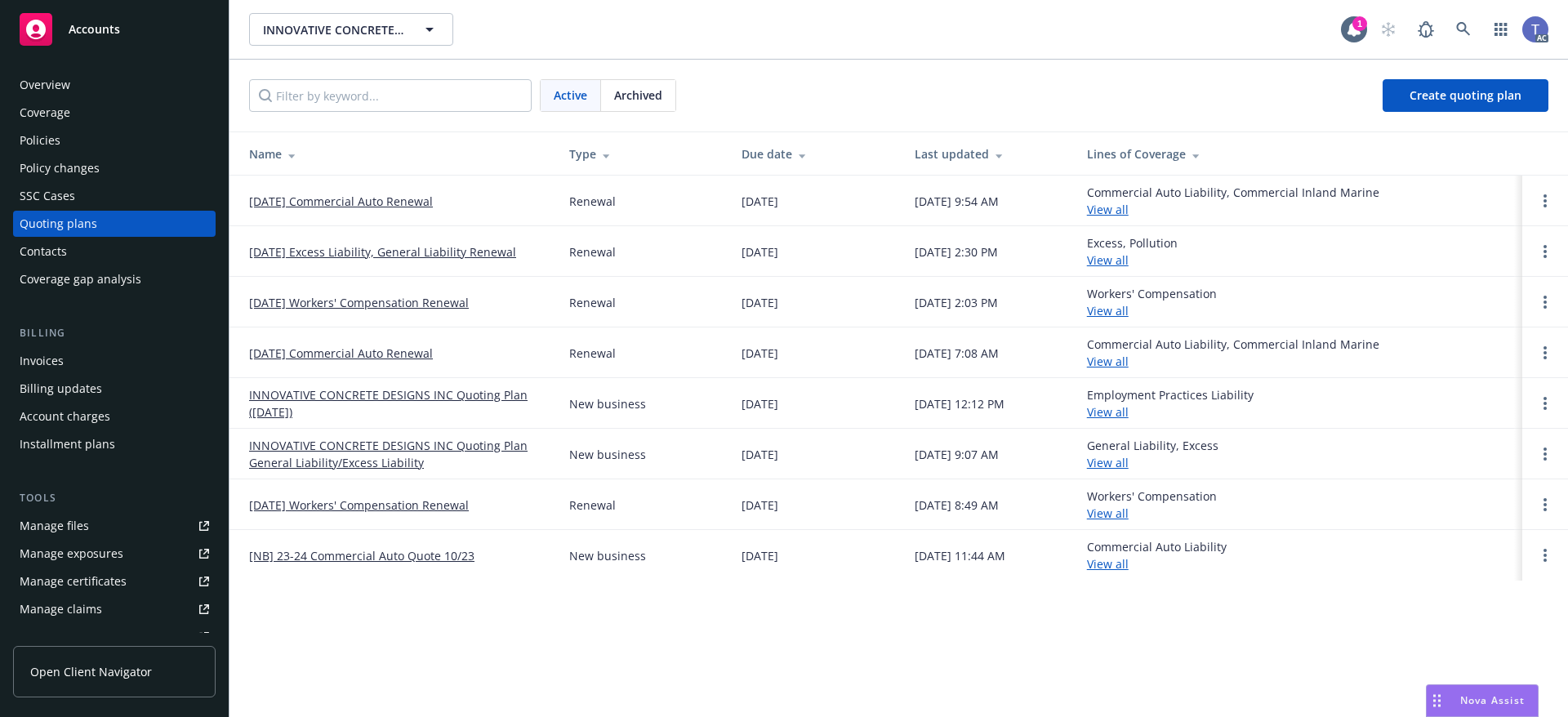
click at [102, 142] on div "Policies" at bounding box center [114, 140] width 189 height 26
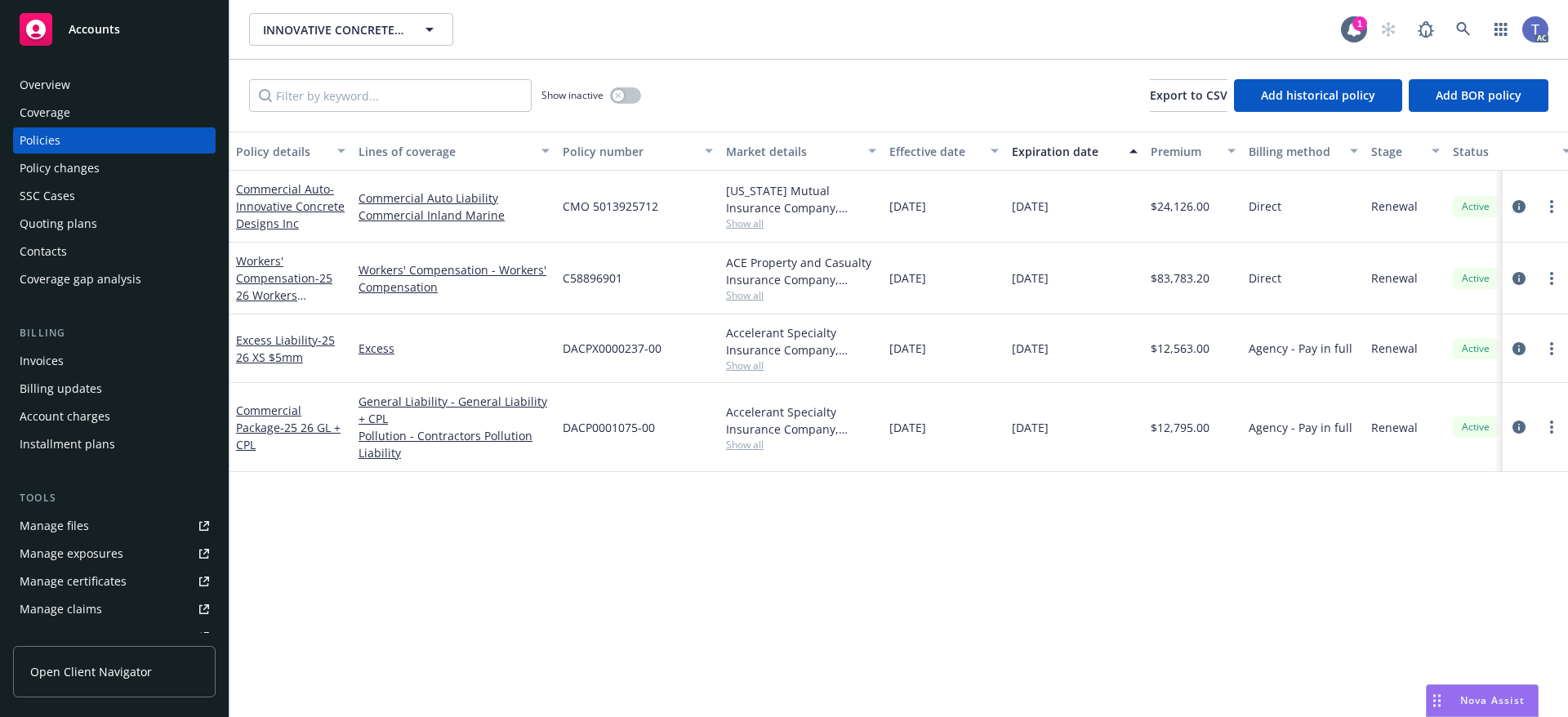
click at [843, 74] on div "Show inactive Export to CSV Add historical policy Add BOR policy" at bounding box center [899, 95] width 1339 height 72
click at [84, 228] on div "Quoting plans" at bounding box center [58, 224] width 77 height 26
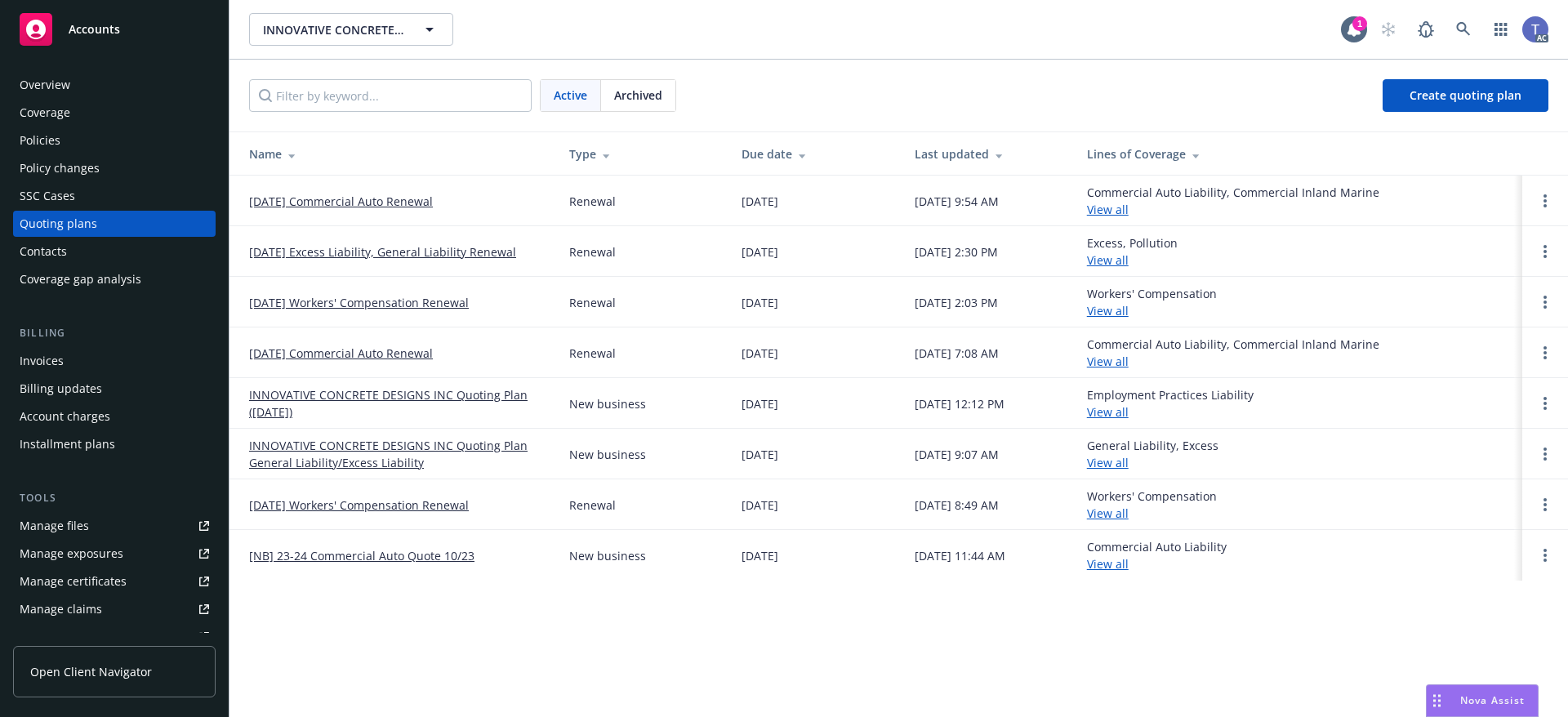
click at [847, 66] on div "Active Archived Create quoting plan" at bounding box center [899, 95] width 1339 height 72
